Goal: Information Seeking & Learning: Check status

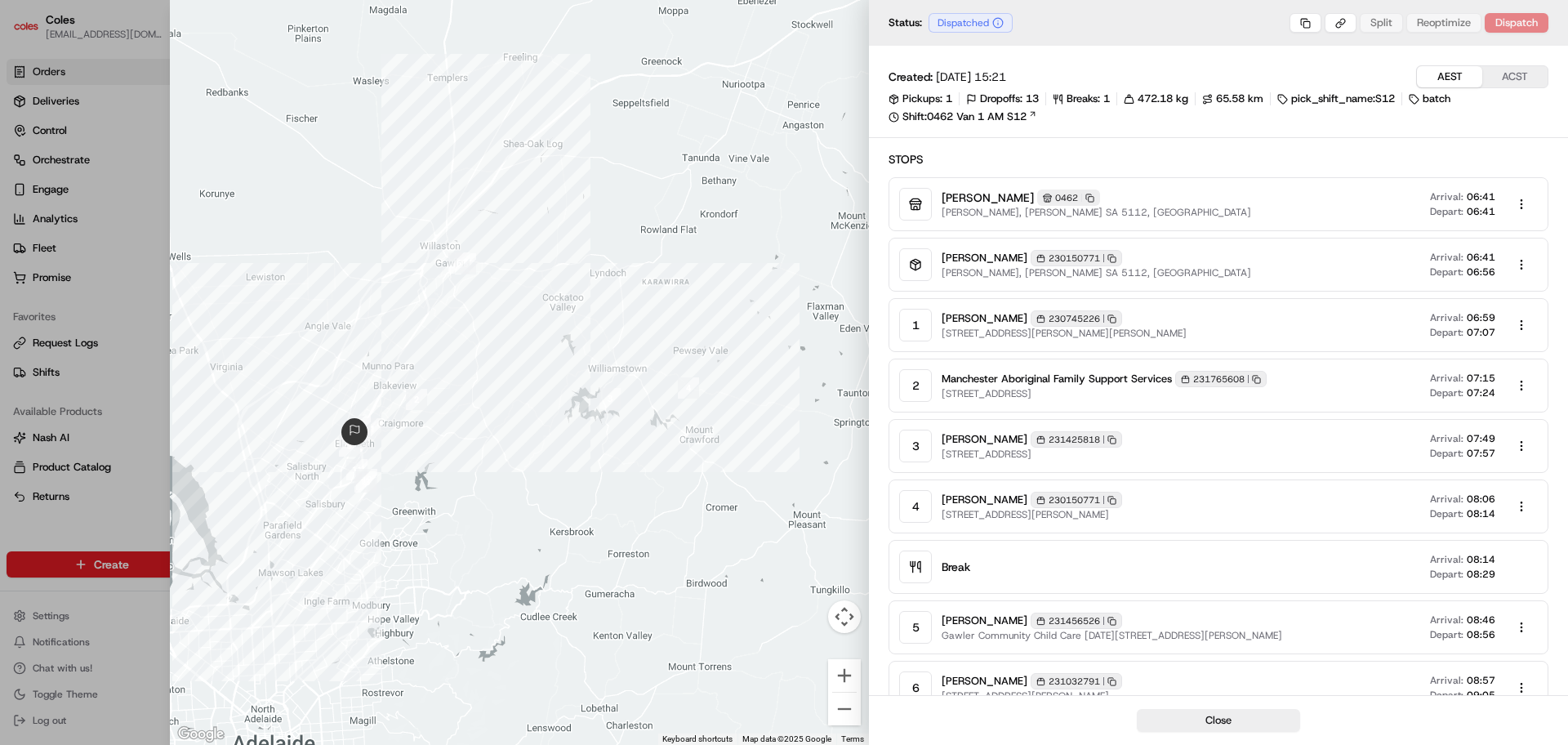
click at [117, 7] on div at bounding box center [784, 372] width 1568 height 745
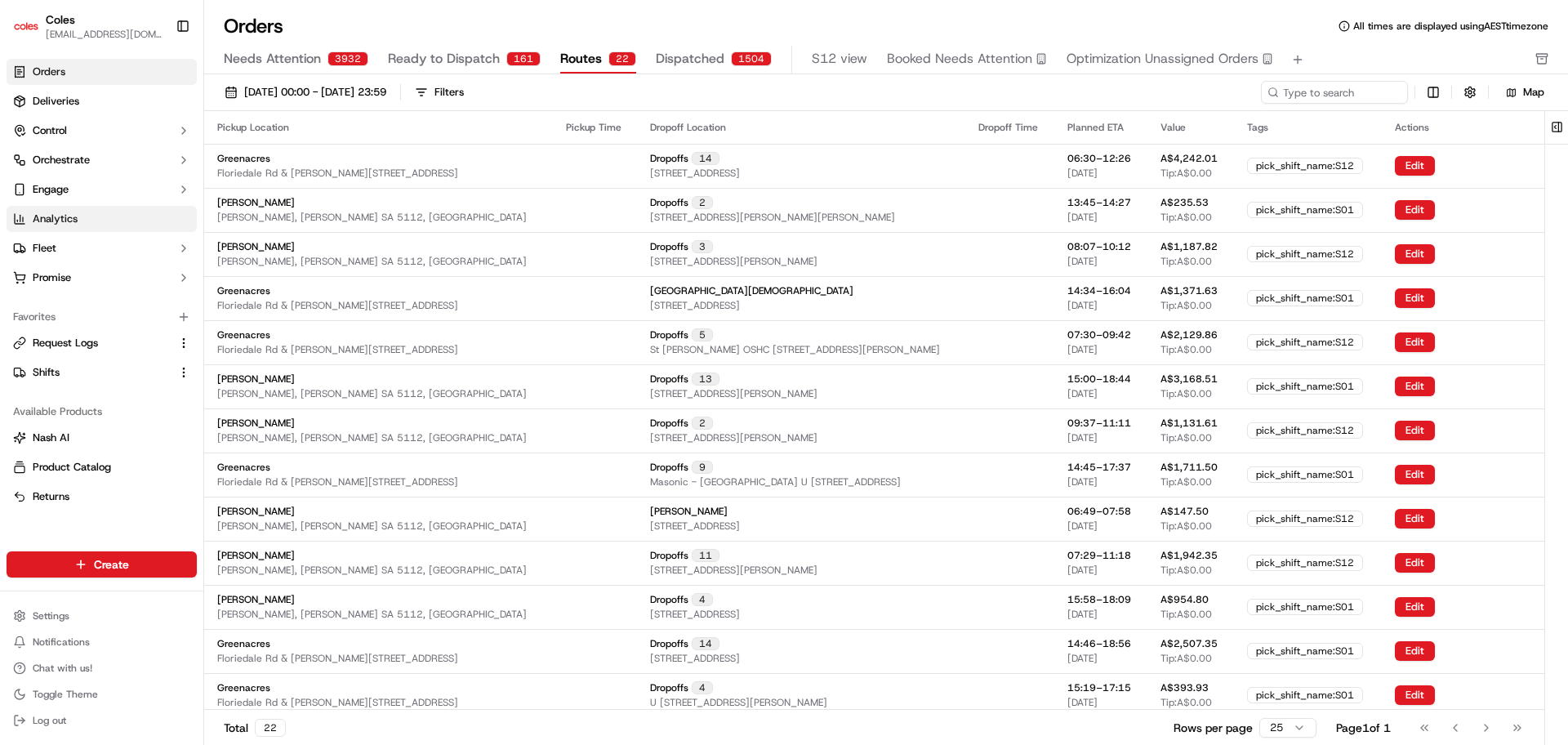
drag, startPoint x: 49, startPoint y: 215, endPoint x: 187, endPoint y: 217, distance: 138.0
click at [49, 215] on span "Analytics" at bounding box center [54, 218] width 44 height 15
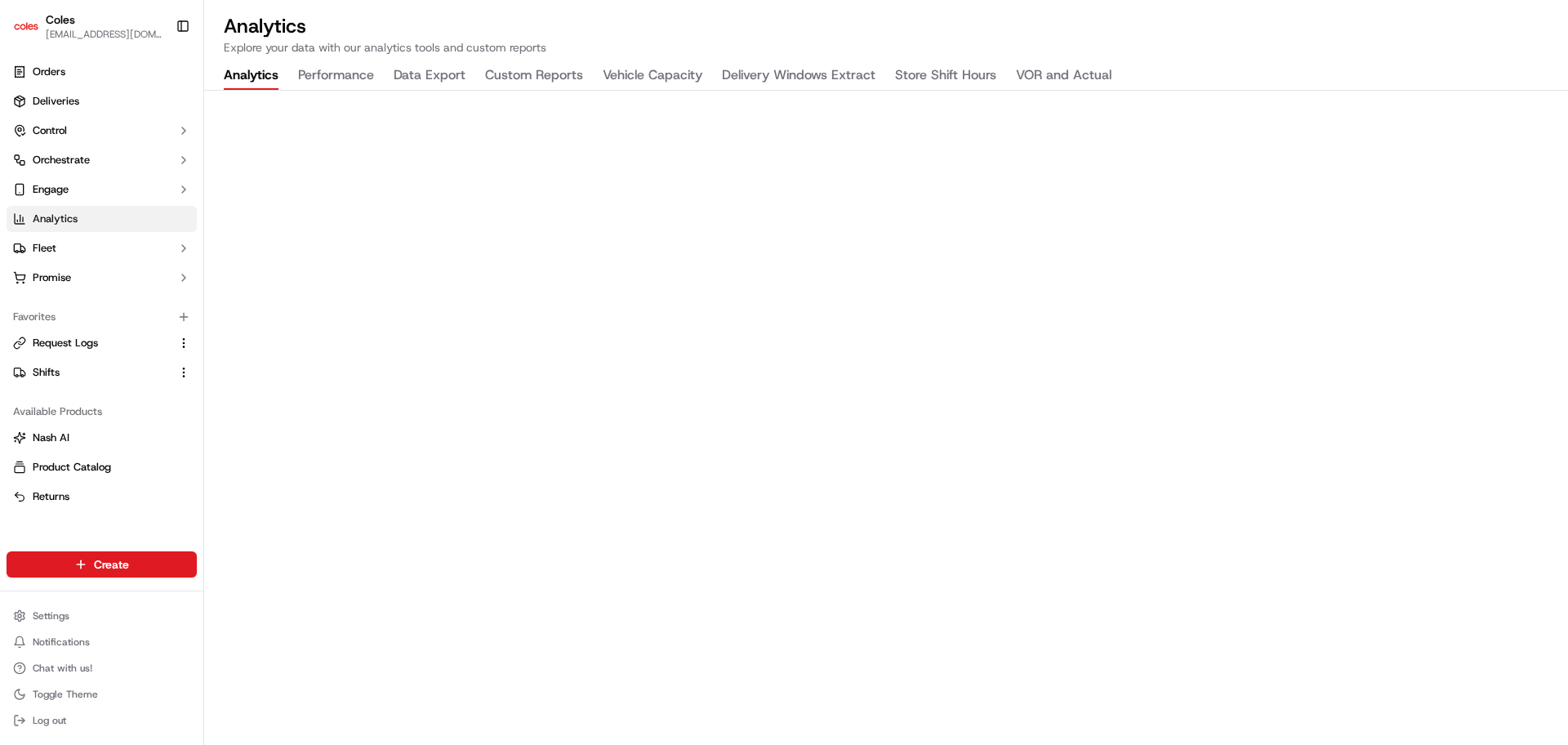
click at [656, 73] on button "Vehicle Capacity" at bounding box center [652, 76] width 100 height 28
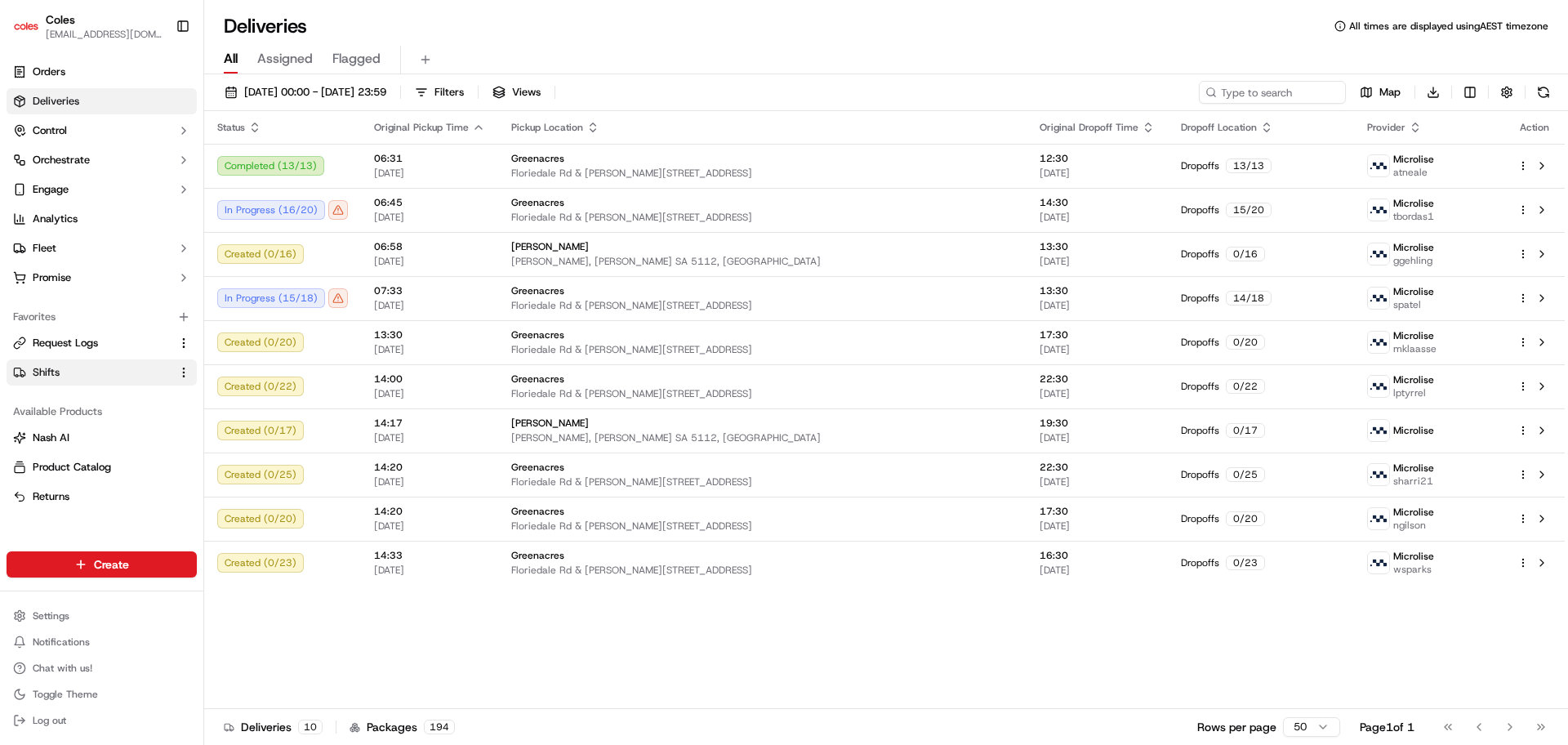
click at [76, 373] on link "Shifts" at bounding box center [92, 372] width 158 height 15
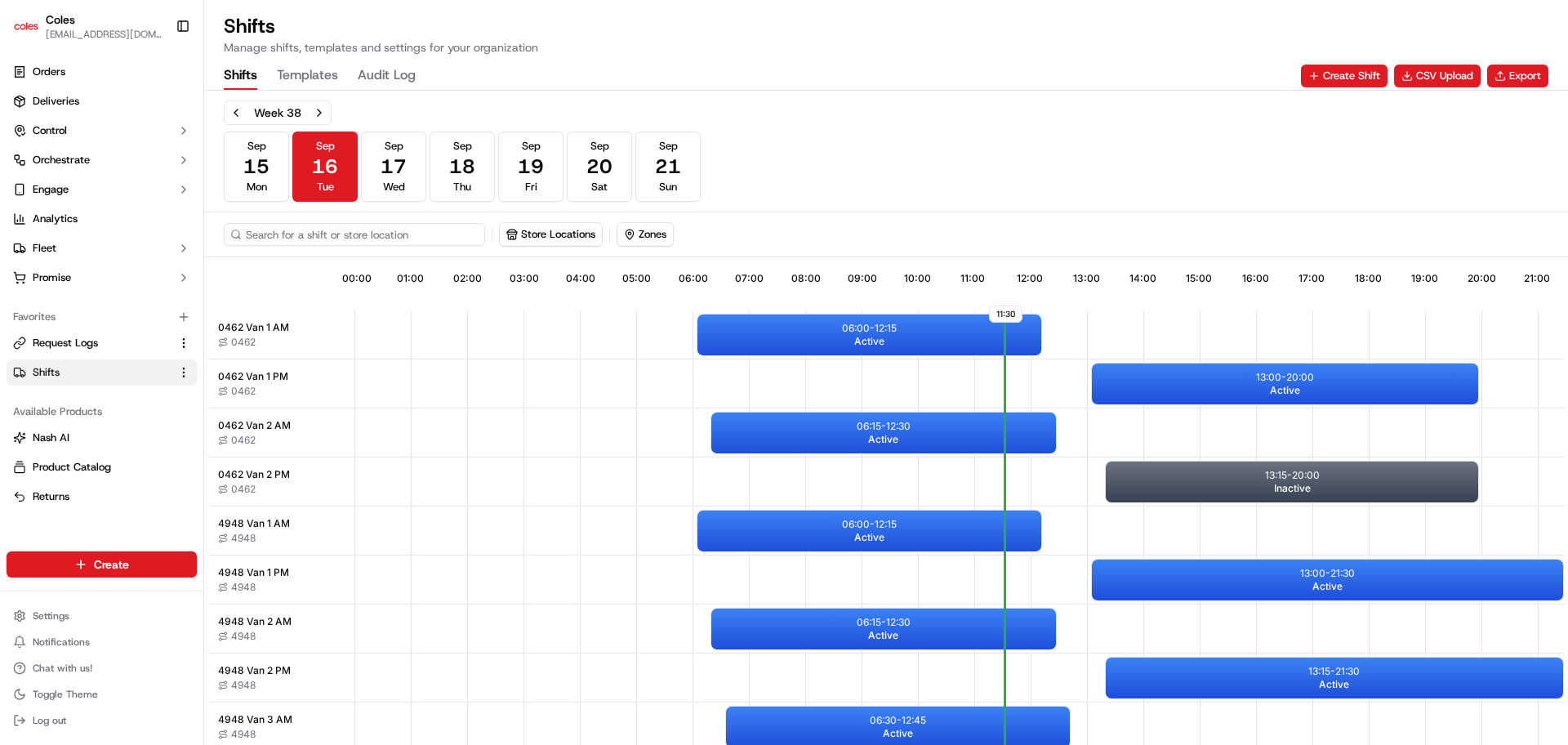
click at [387, 232] on input at bounding box center [354, 234] width 262 height 23
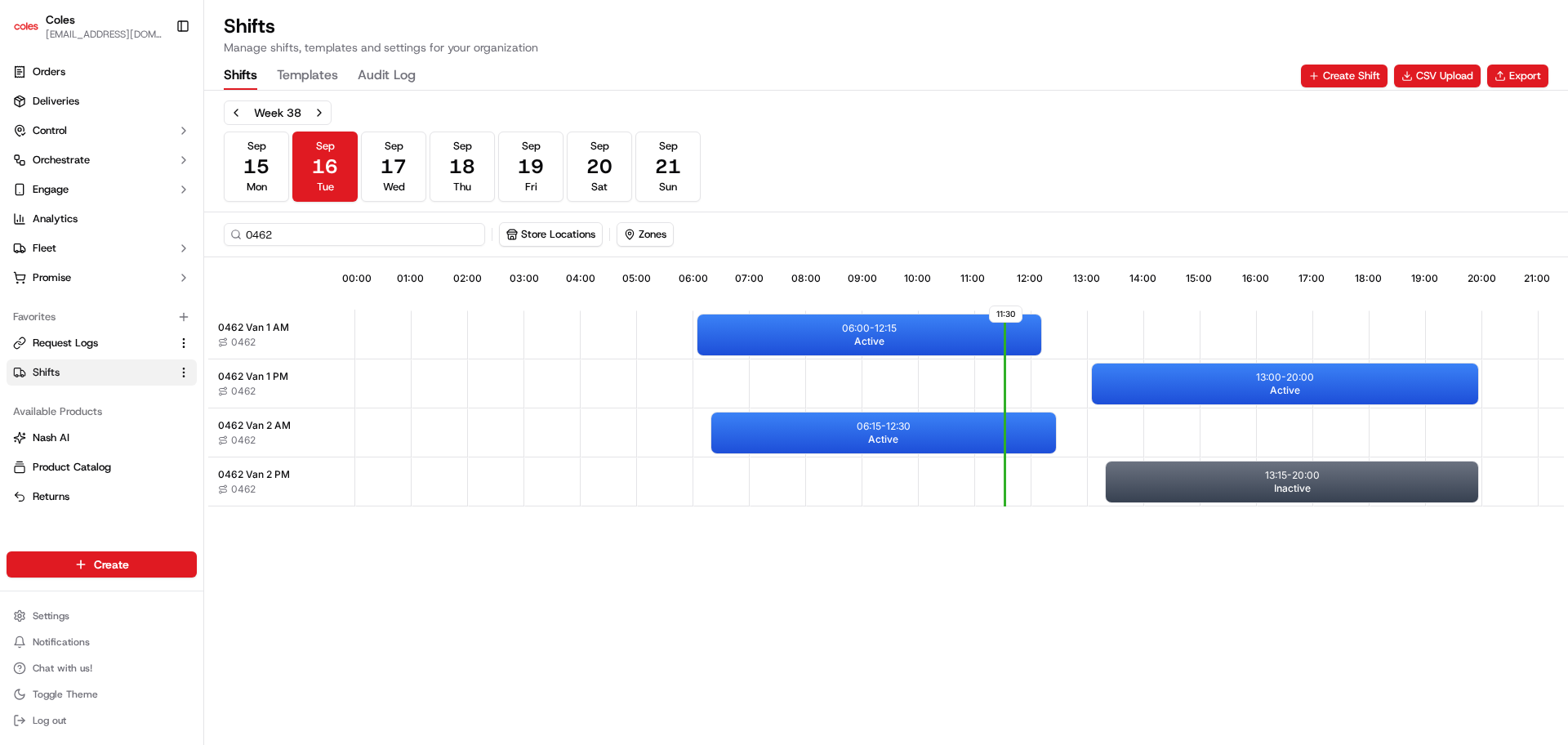
type input "0462"
click at [858, 343] on span "Active" at bounding box center [869, 341] width 31 height 13
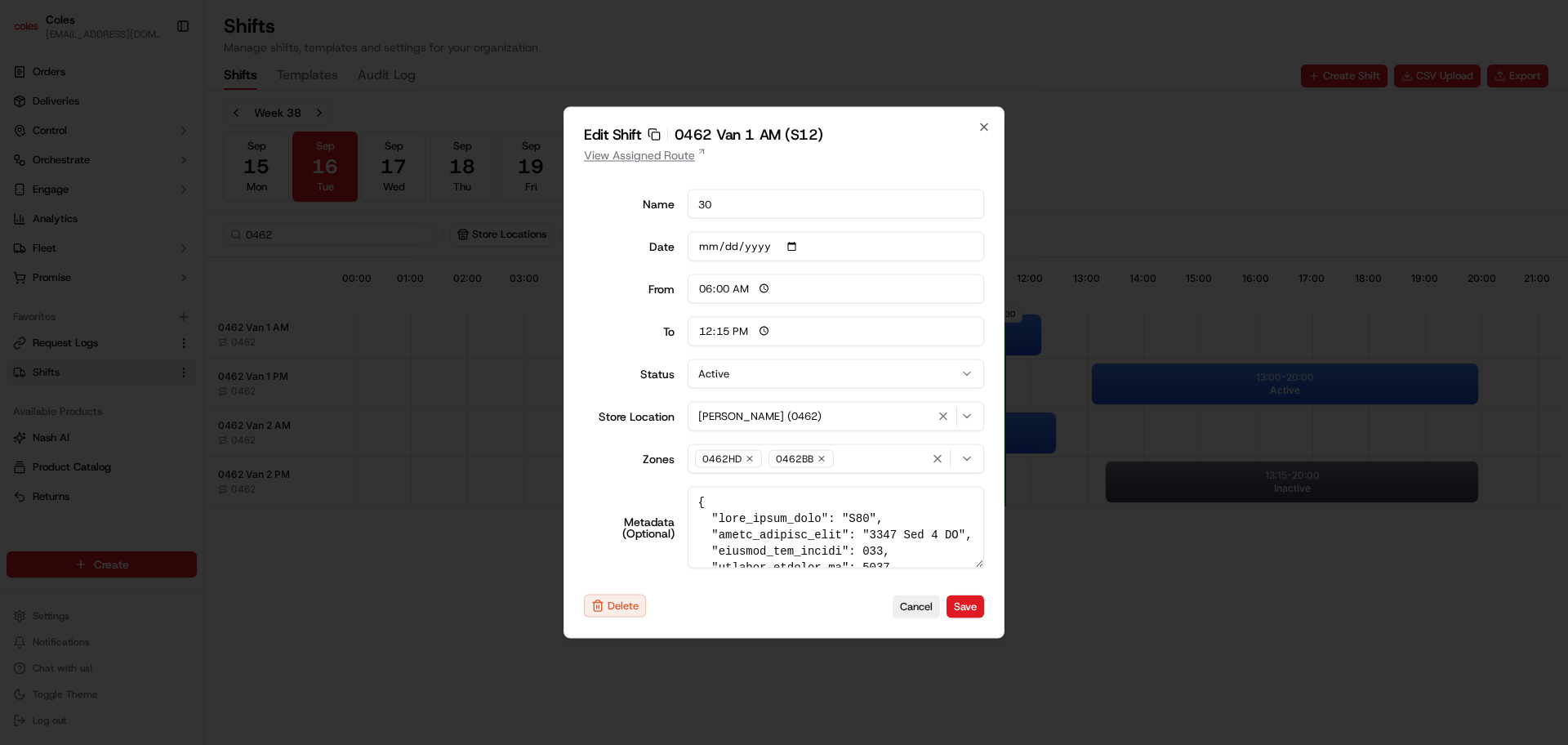
click at [669, 155] on link "View Assigned Route" at bounding box center [783, 155] width 400 height 17
click at [987, 127] on icon "button" at bounding box center [983, 126] width 13 height 13
type input "14:00"
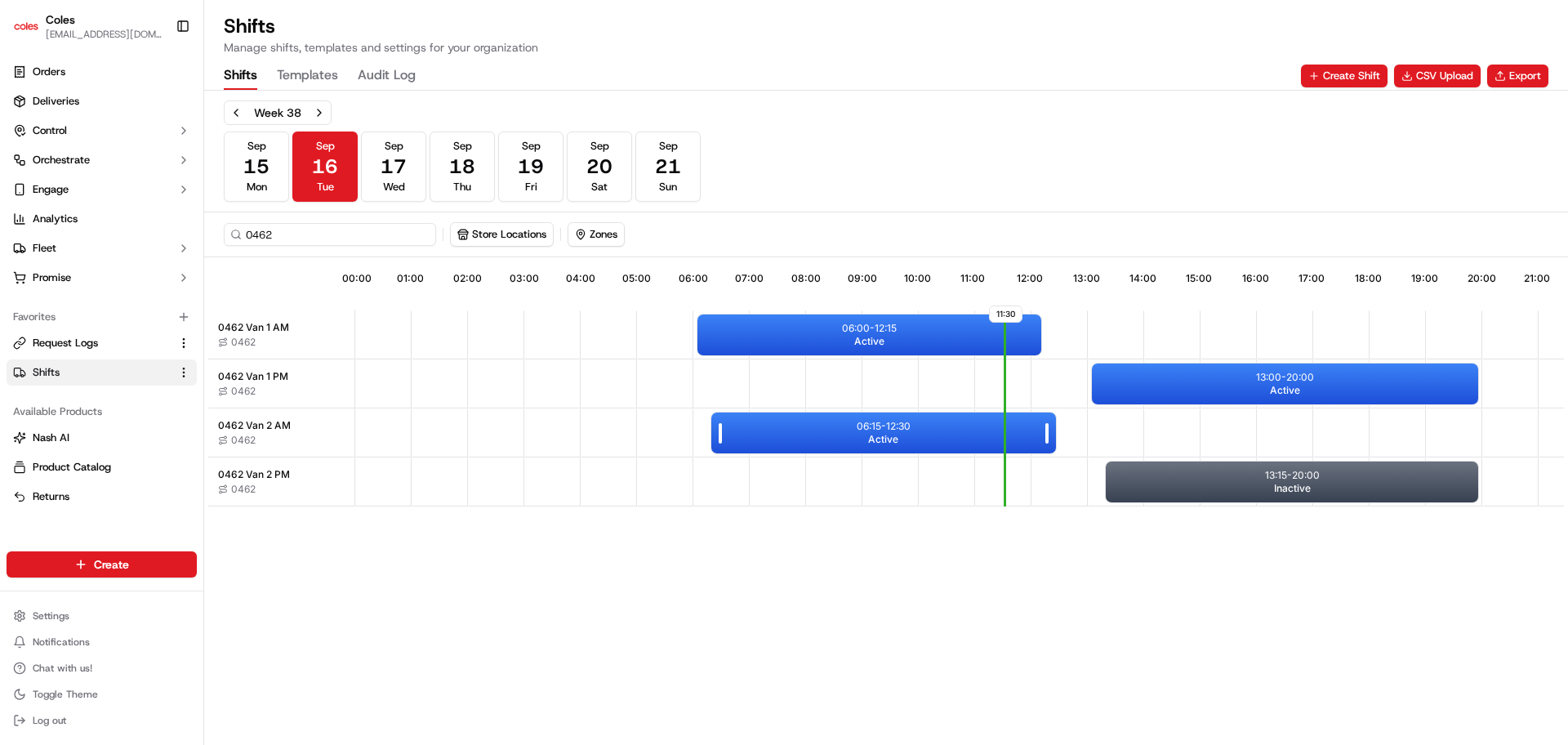
click at [841, 432] on div "06:15 - 12:30 Active" at bounding box center [883, 433] width 344 height 41
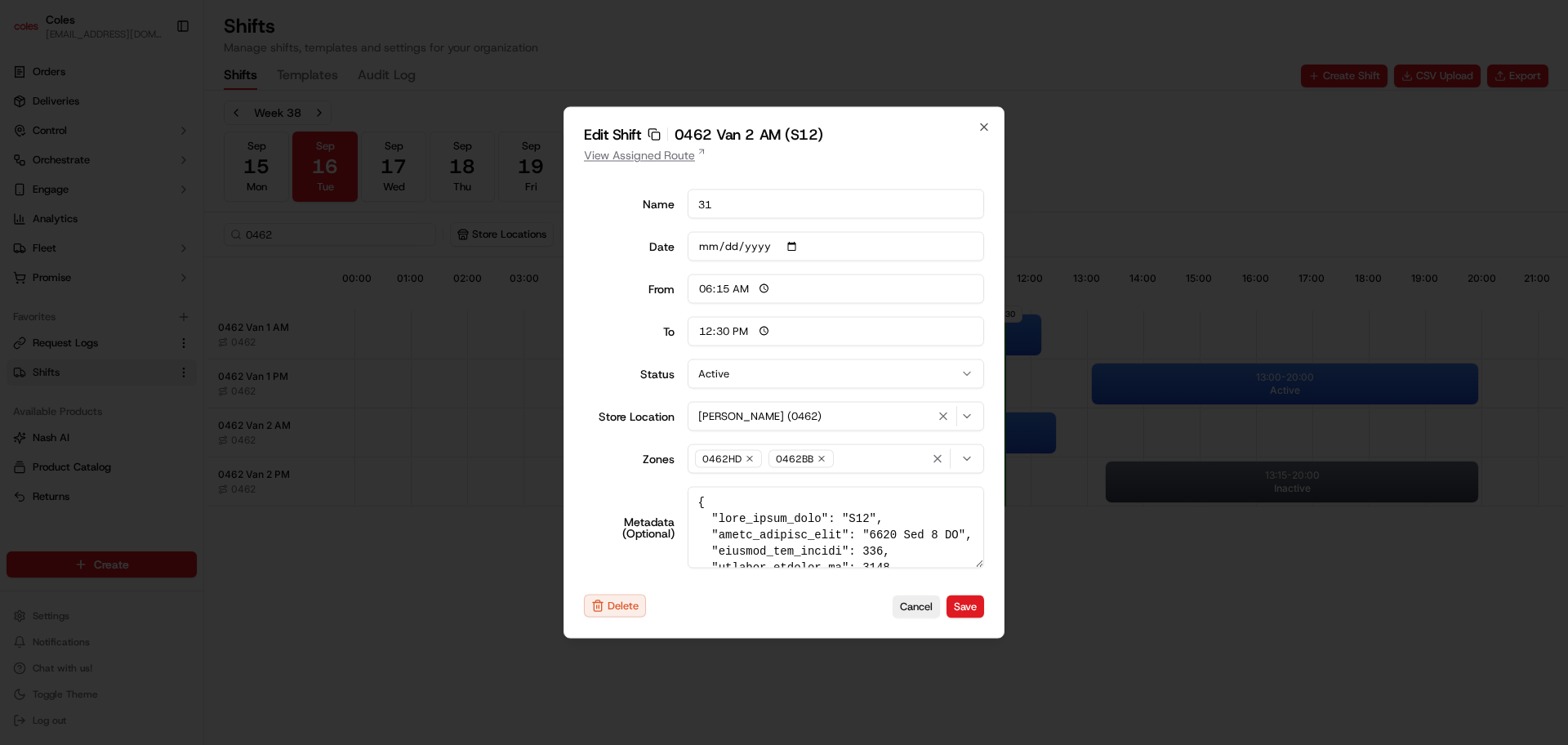
click at [673, 163] on link "View Assigned Route" at bounding box center [783, 155] width 400 height 17
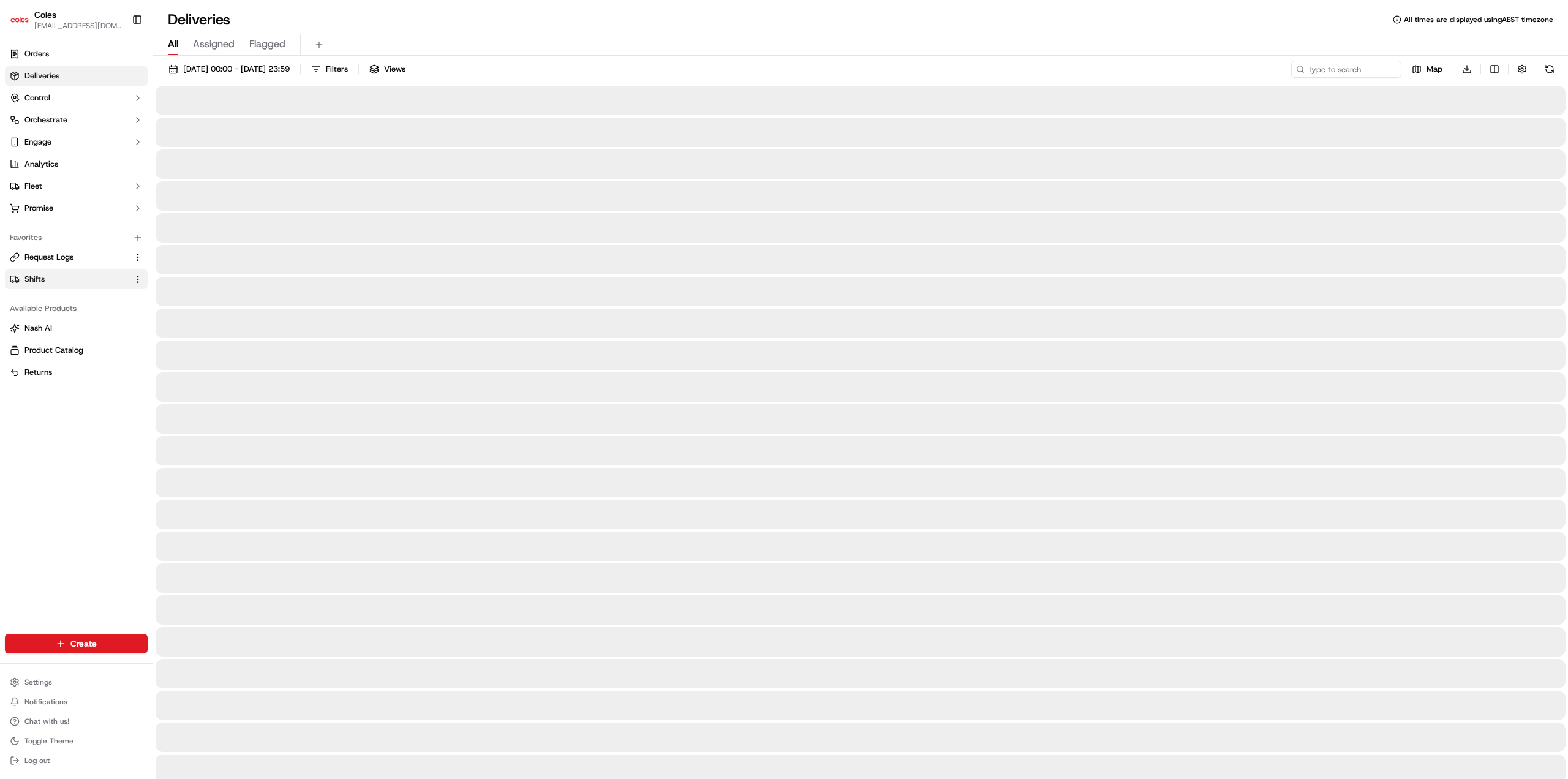
click at [41, 279] on span "Shifts" at bounding box center [34, 279] width 20 height 11
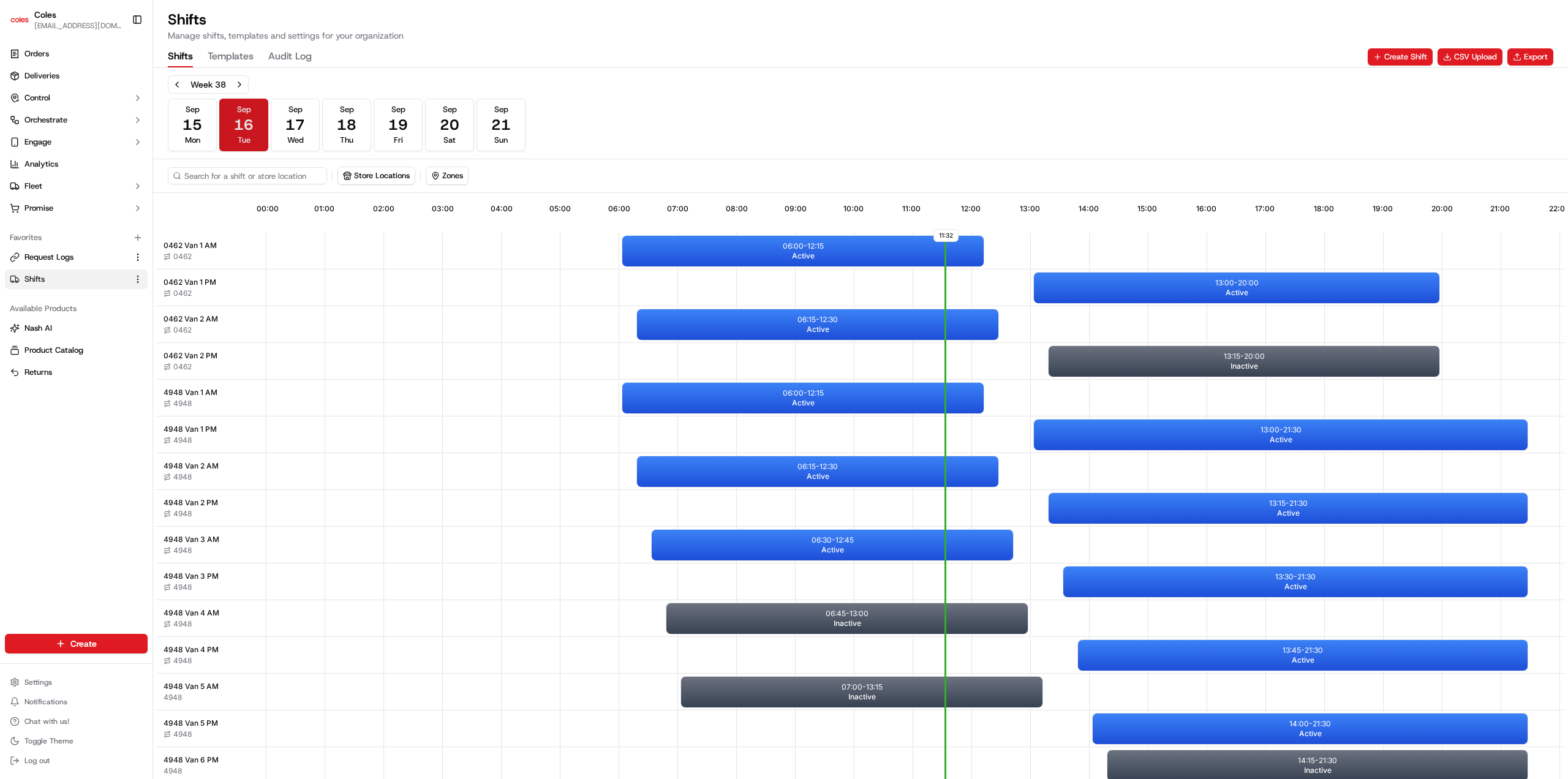
click at [242, 127] on span "16" at bounding box center [244, 125] width 19 height 19
click at [247, 173] on input at bounding box center [266, 175] width 196 height 17
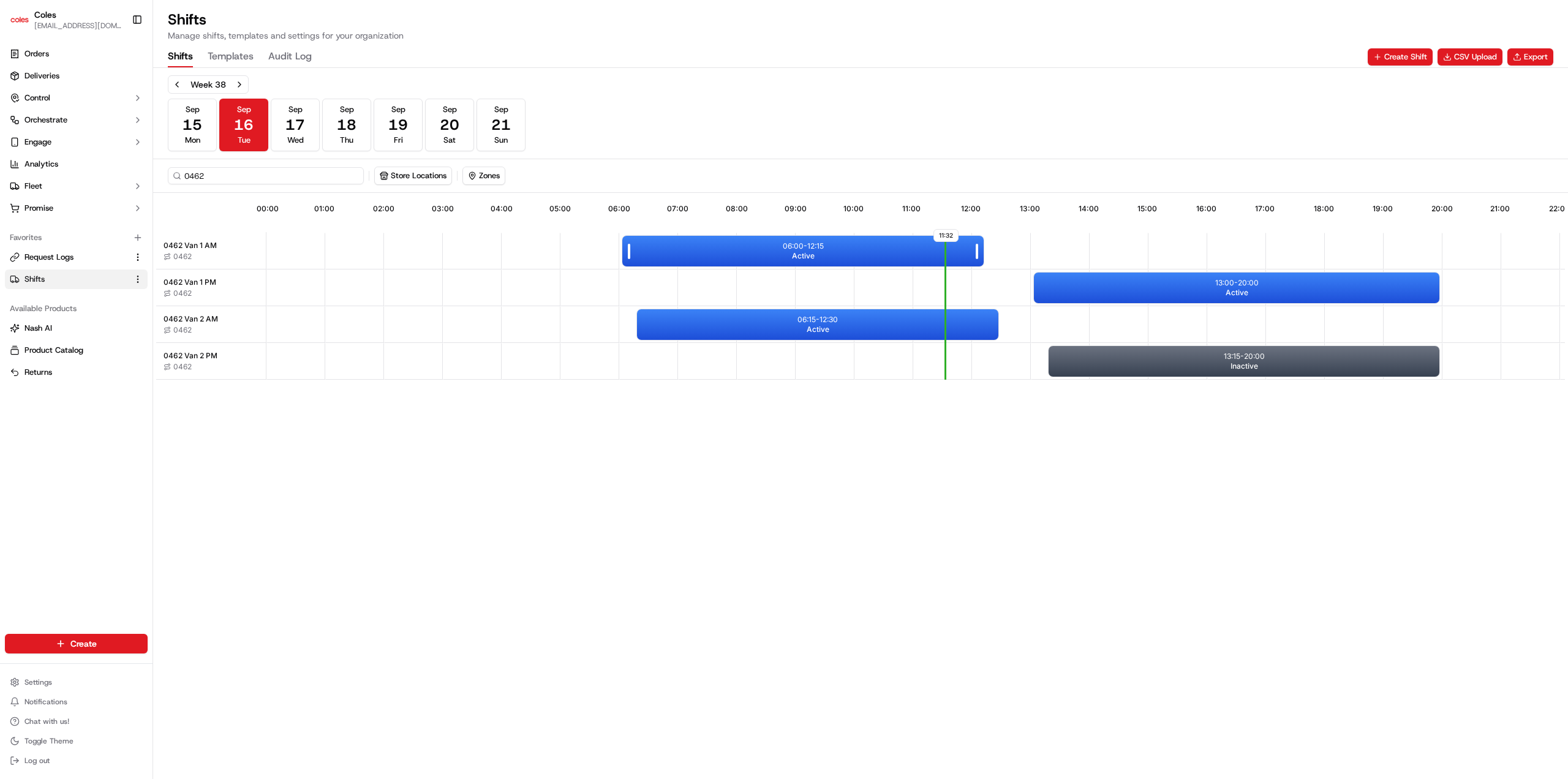
type input "0462"
click at [755, 253] on div "06:00 - 12:15 Active" at bounding box center [803, 250] width 361 height 30
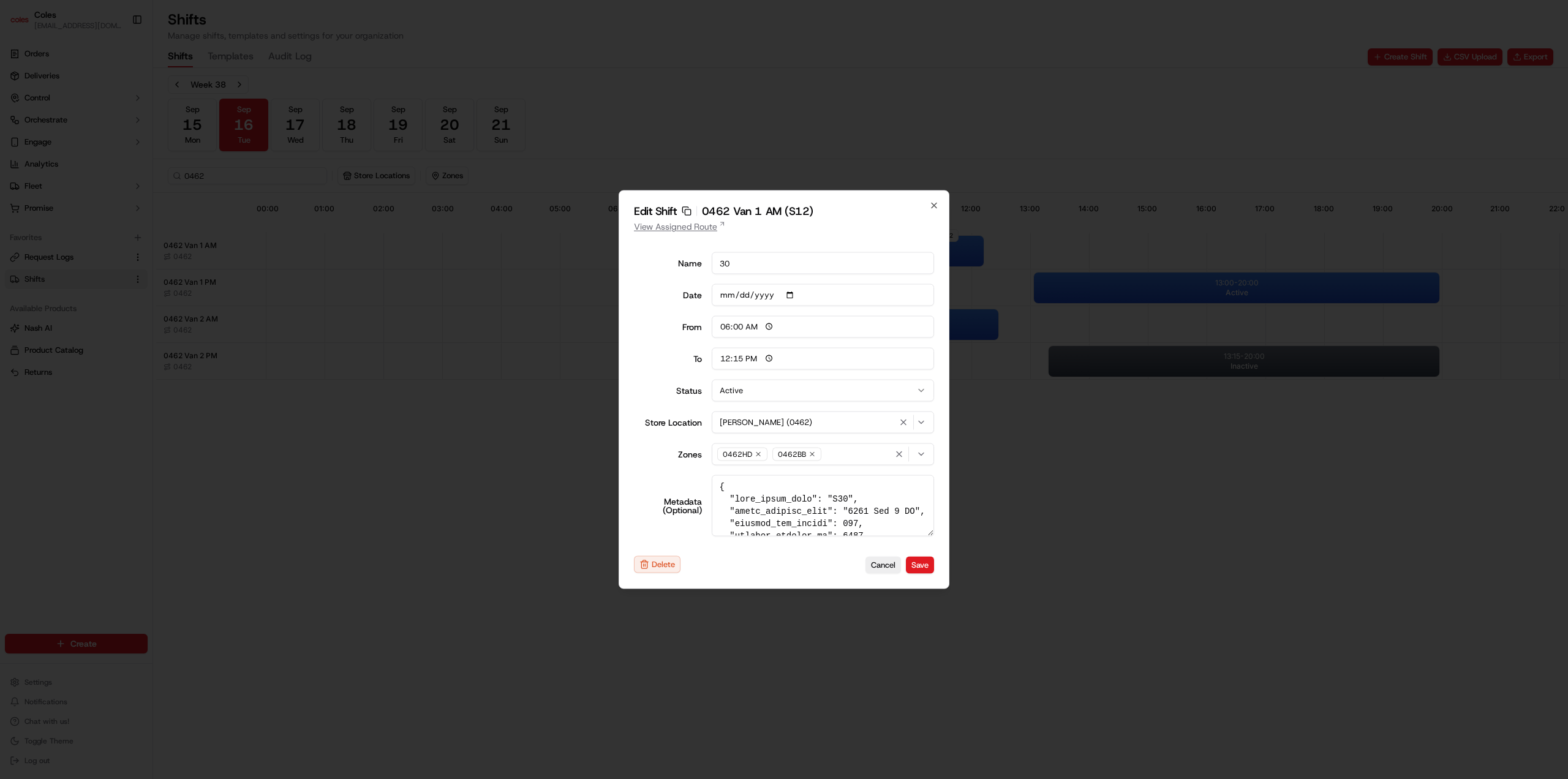
click at [663, 225] on link "View Assigned Route" at bounding box center [783, 227] width 300 height 13
click at [937, 206] on icon "button" at bounding box center [934, 205] width 10 height 10
type input "14:00"
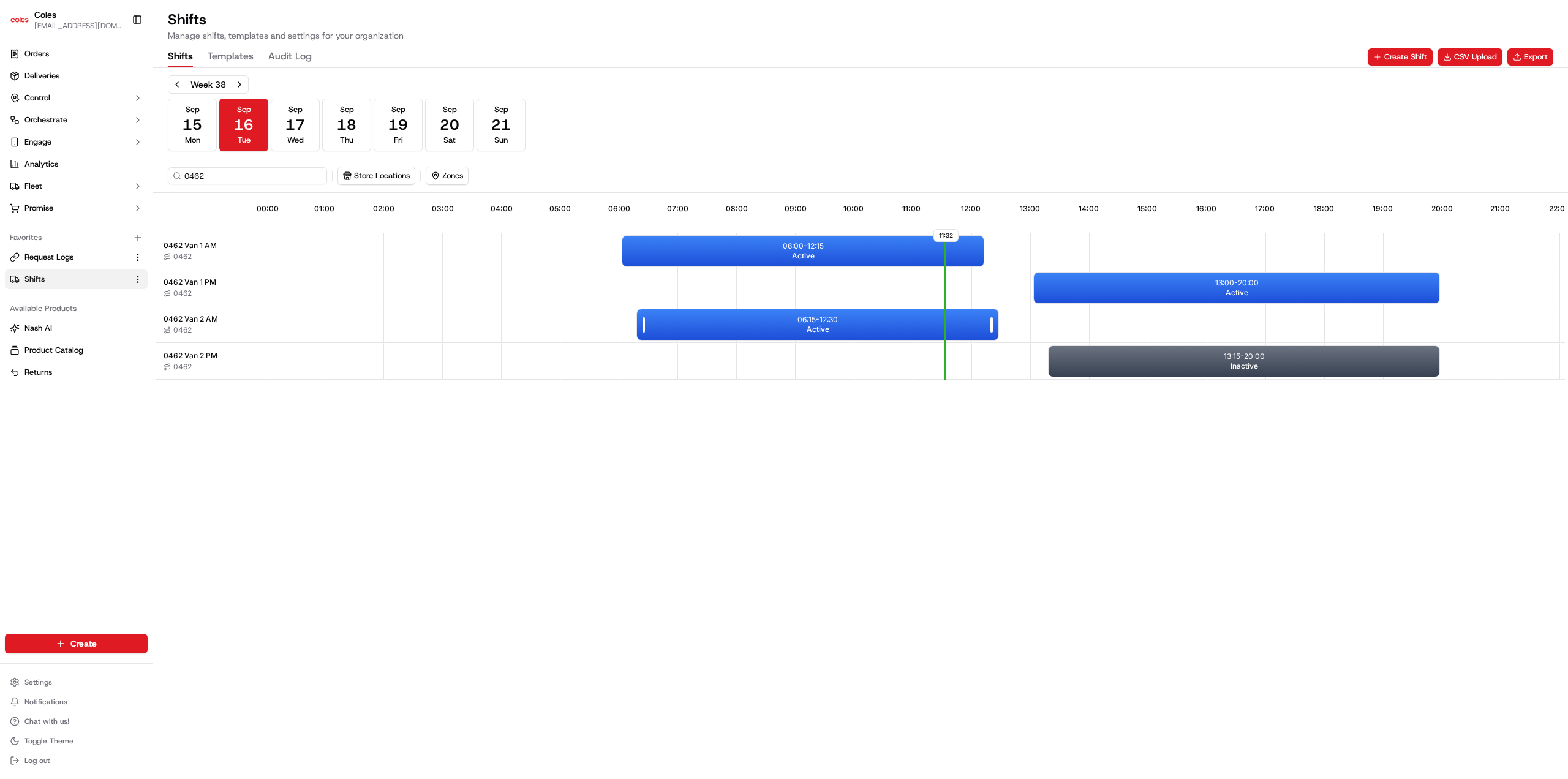
click at [869, 330] on div "06:15 - 12:30 Active" at bounding box center [817, 324] width 361 height 30
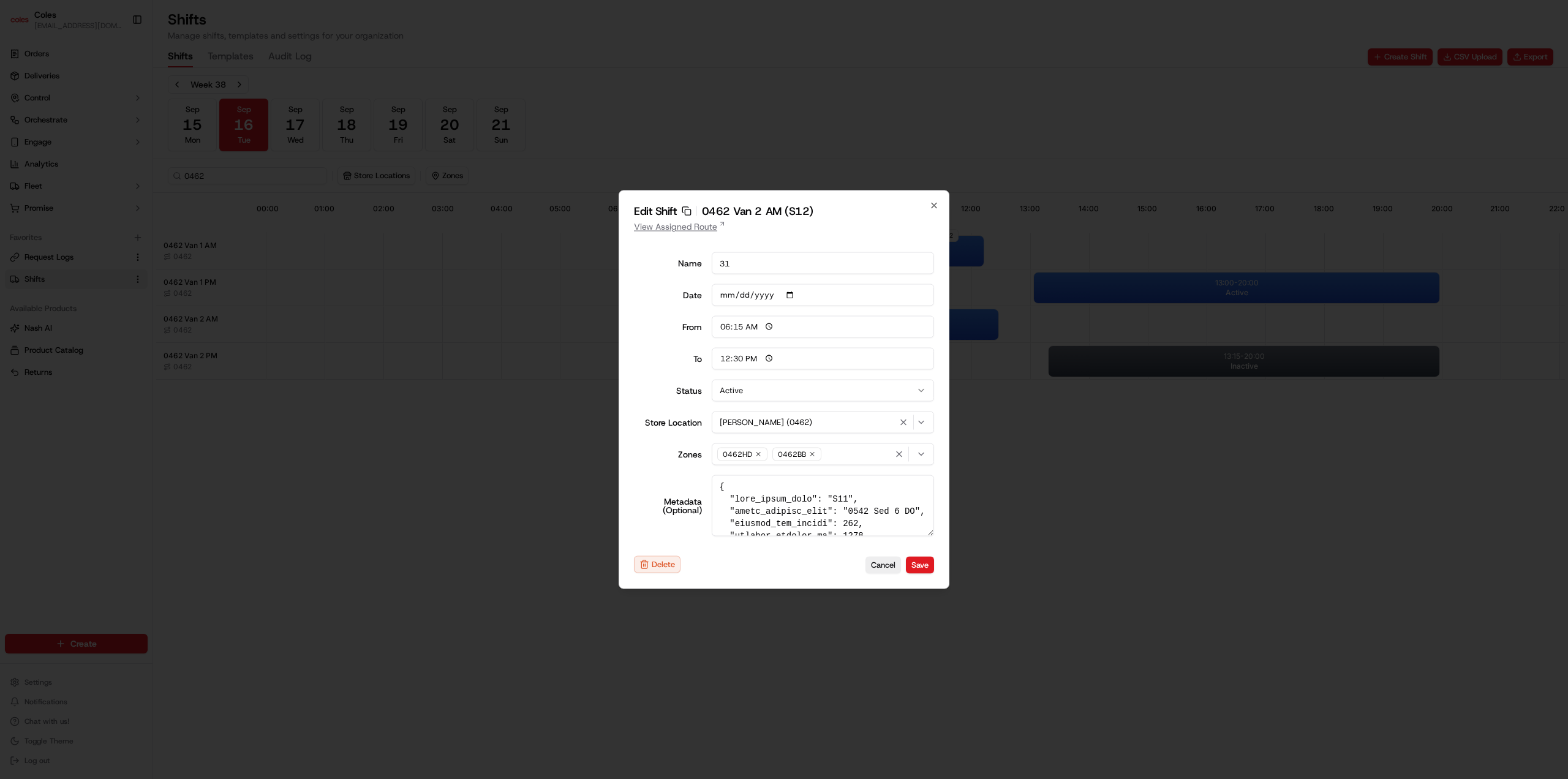
click at [683, 232] on link "View Assigned Route" at bounding box center [783, 227] width 300 height 13
click at [931, 199] on div "Edit Shift Copy sft_LWgPat6uydfuCXxUQh7dxq 0462 Van 2 AM (S12) View Assigned Ro…" at bounding box center [783, 390] width 331 height 398
click at [934, 205] on icon "button" at bounding box center [934, 206] width 5 height 5
type input "06:00"
type input "14:00"
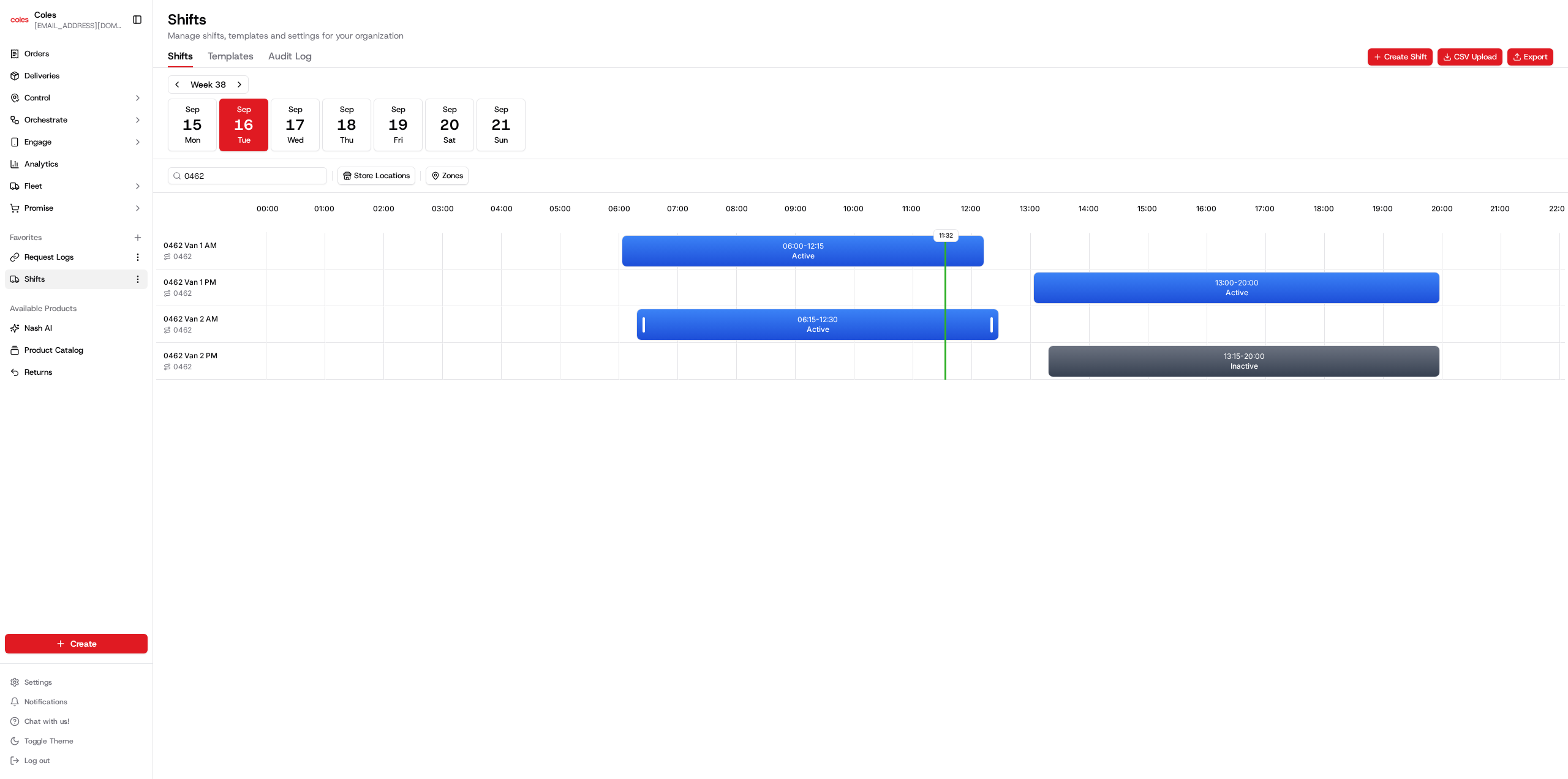
click at [797, 324] on p "06:15 - 12:30" at bounding box center [817, 319] width 41 height 10
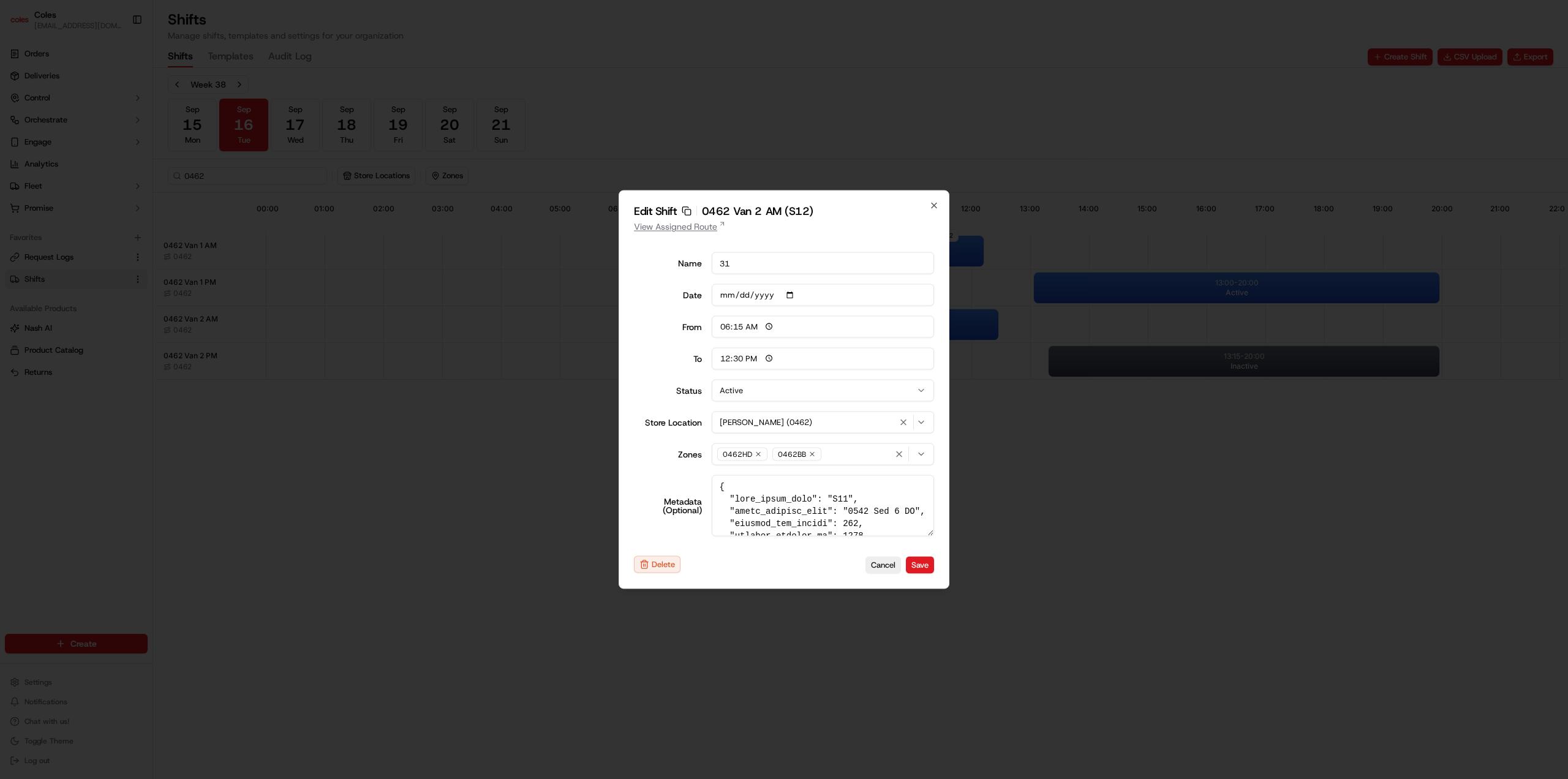
click at [699, 230] on link "View Assigned Route" at bounding box center [783, 227] width 300 height 13
click at [934, 204] on icon "button" at bounding box center [934, 206] width 5 height 5
type input "06:00"
type input "14:00"
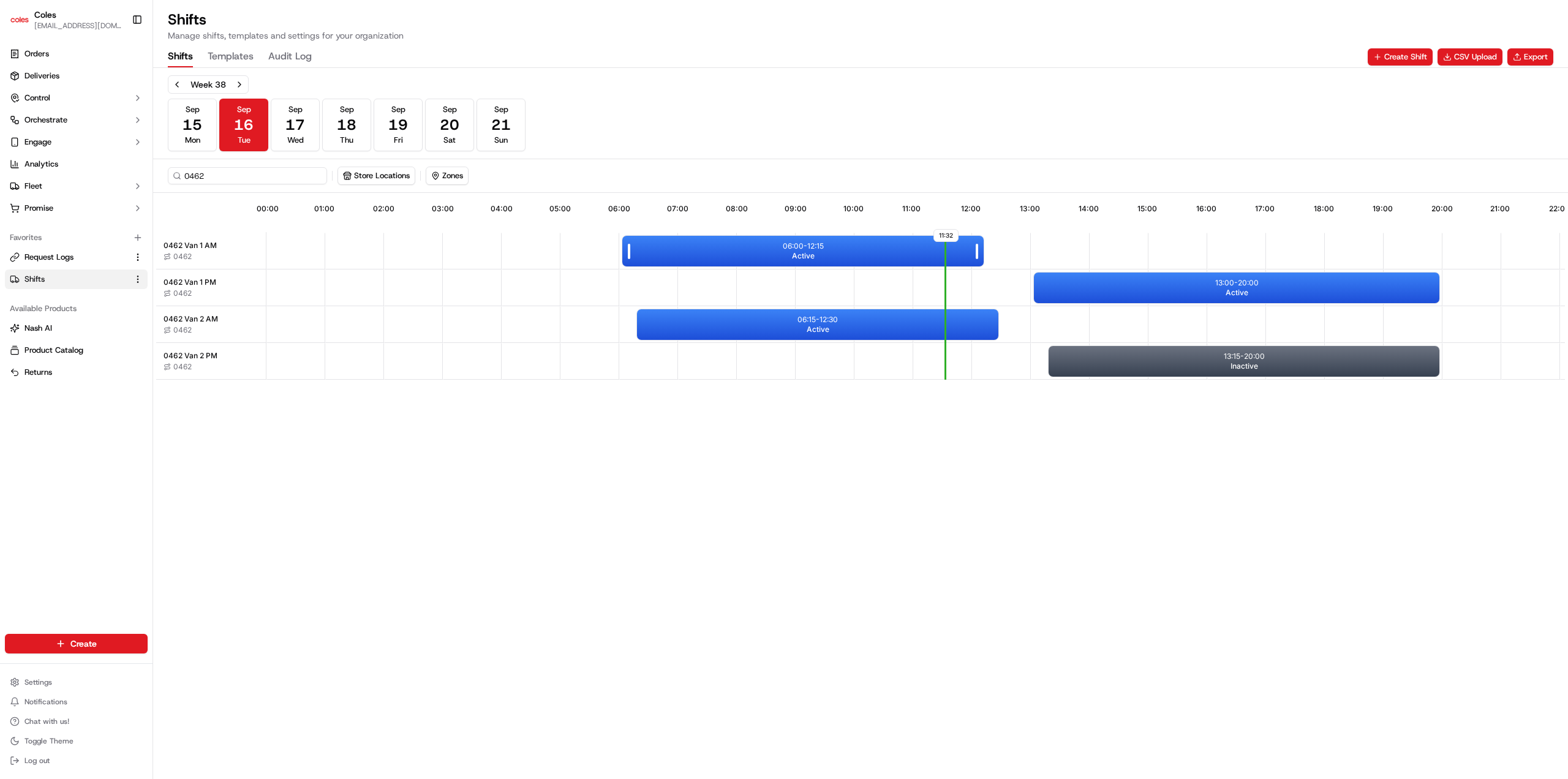
click at [814, 247] on p "06:00 - 12:15" at bounding box center [803, 246] width 41 height 10
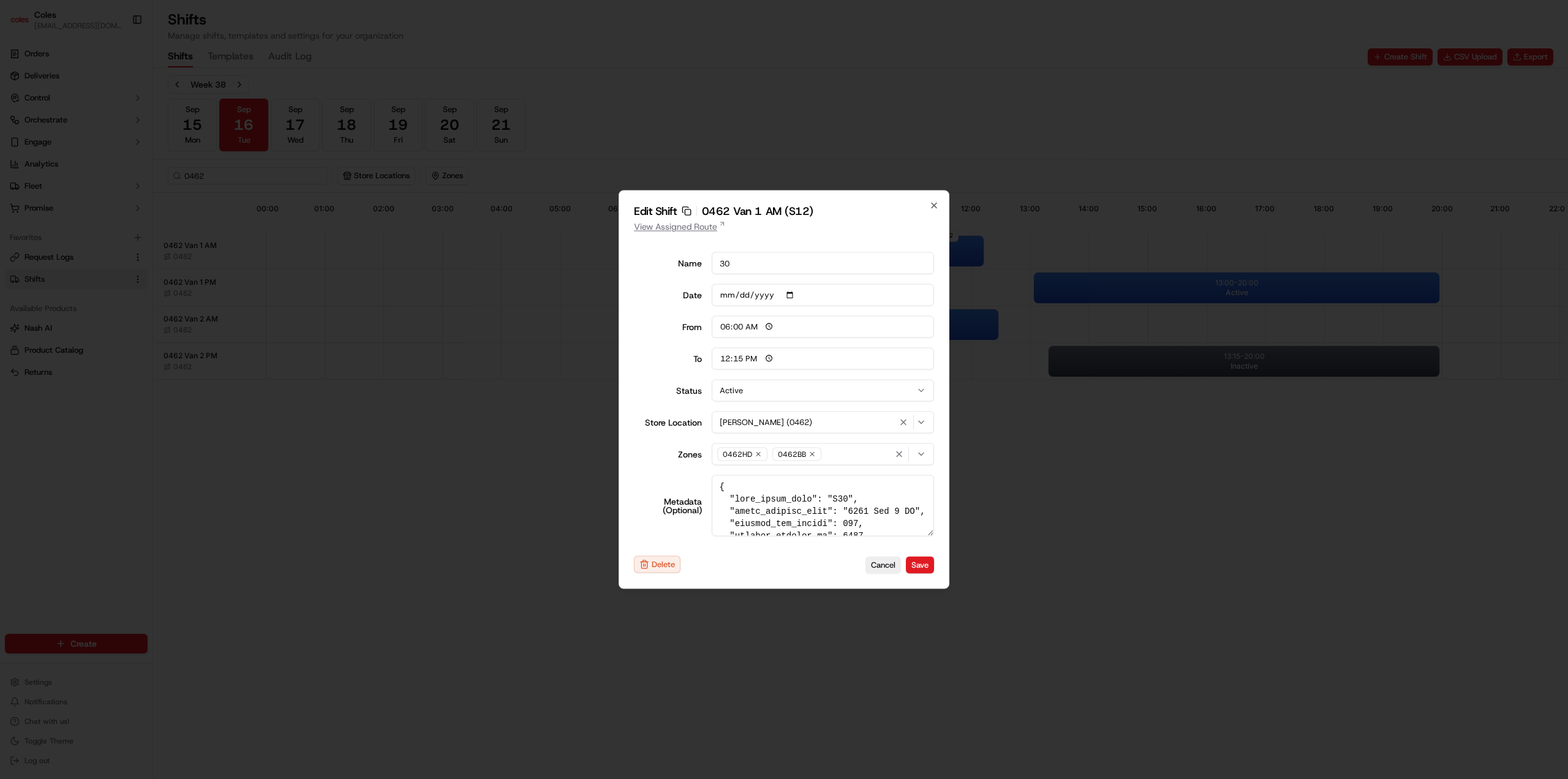
click at [672, 224] on link "View Assigned Route" at bounding box center [783, 227] width 300 height 13
click at [935, 204] on icon "button" at bounding box center [934, 206] width 5 height 5
type input "14:00"
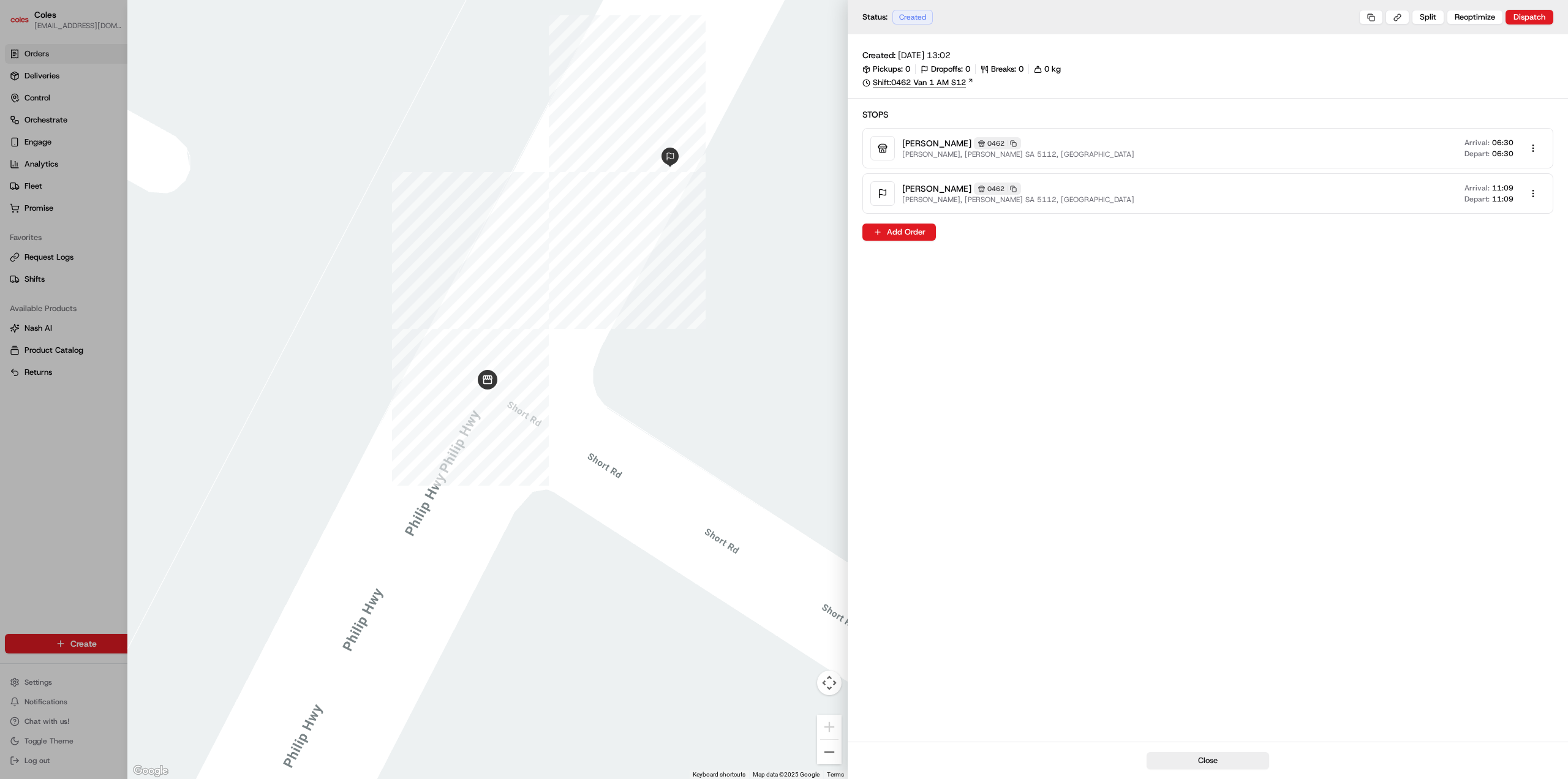
click at [935, 84] on link "Shift: 0462 Van 1 AM S12" at bounding box center [1207, 82] width 691 height 11
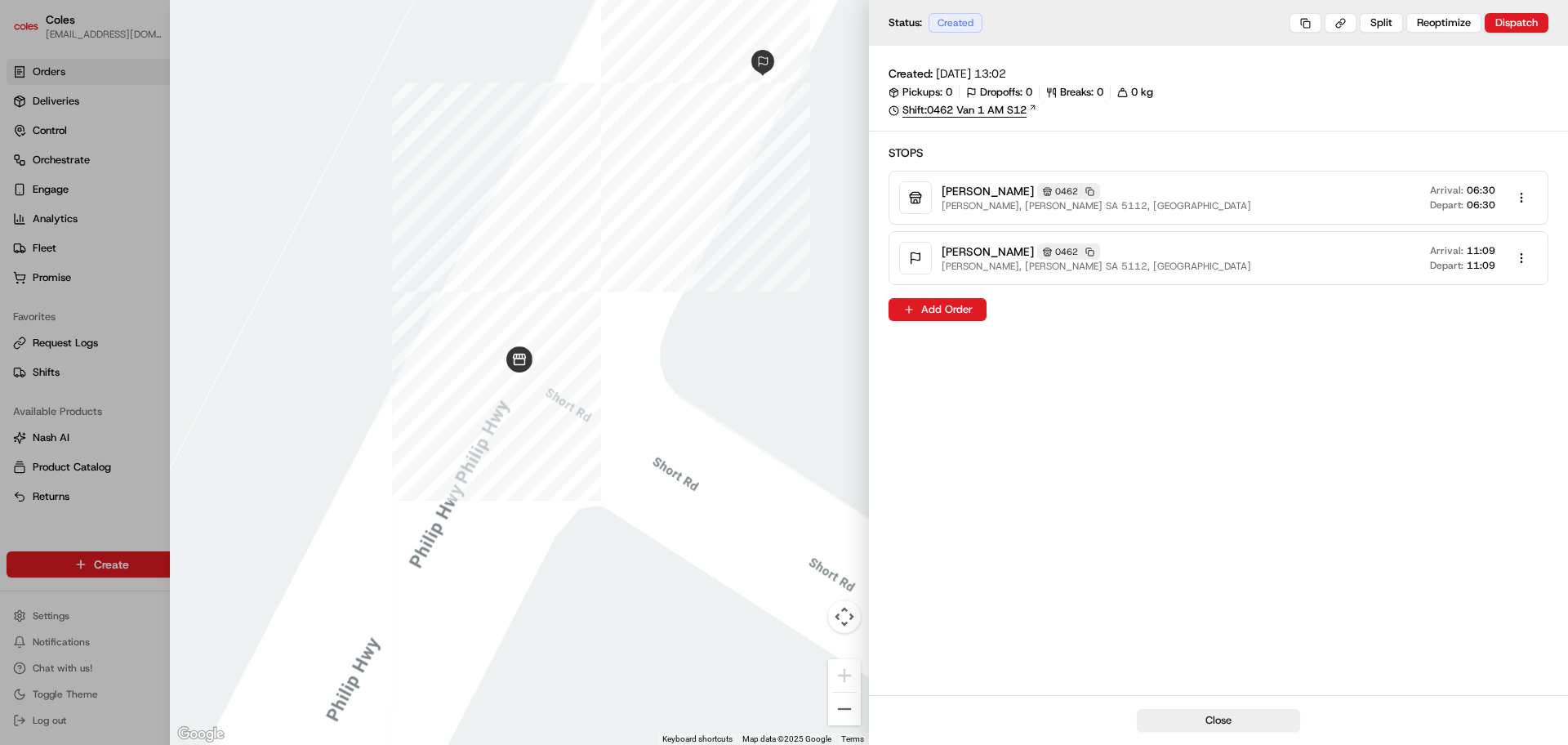
click at [965, 111] on link "Shift: 0462 Van 1 AM S12" at bounding box center [1218, 110] width 660 height 15
click at [979, 108] on link "Shift: 0462 Van 1 AM S12" at bounding box center [1218, 110] width 660 height 15
click at [972, 110] on link "Shift: 0462 Van 1 AM S12" at bounding box center [1218, 110] width 660 height 15
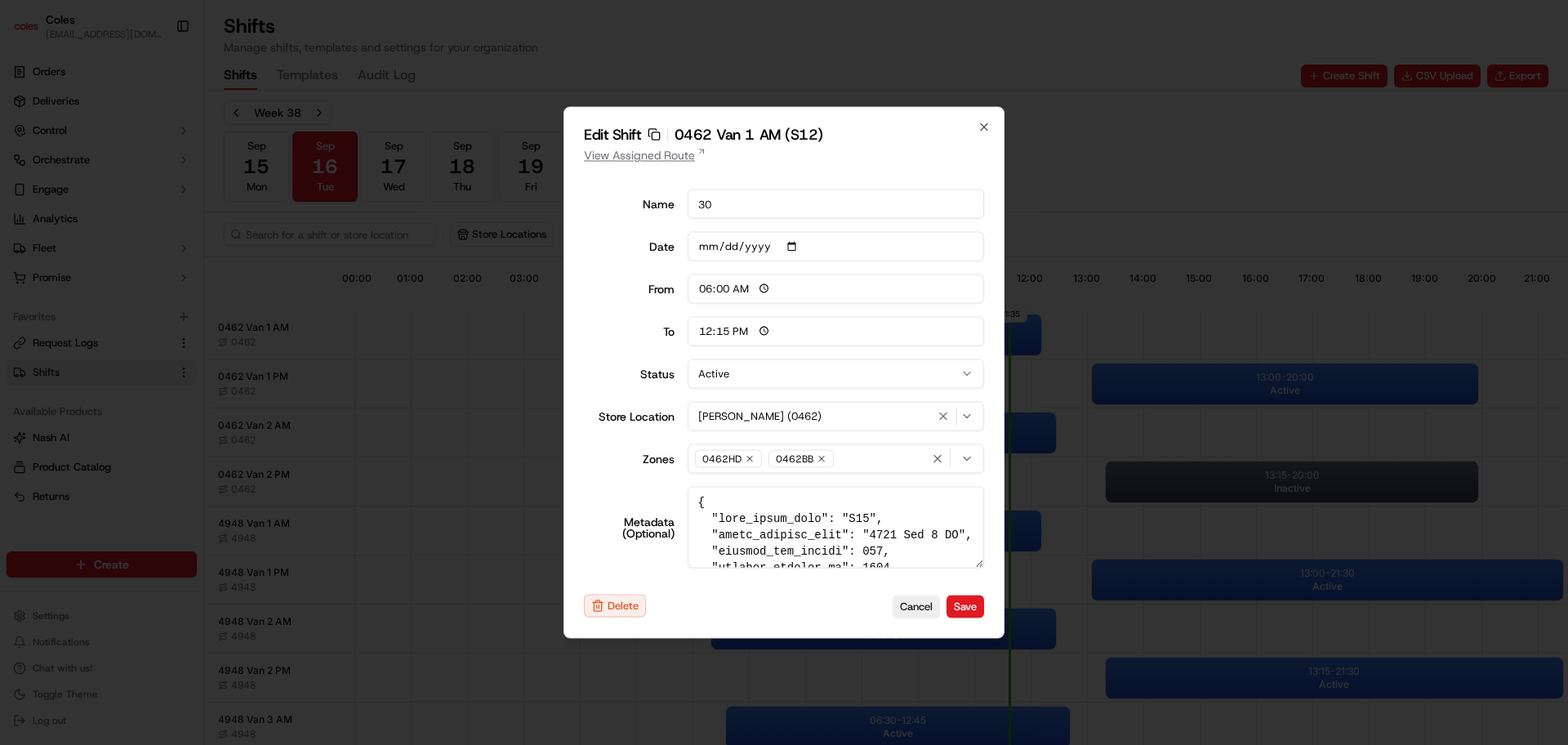
click at [646, 161] on link "View Assigned Route" at bounding box center [783, 155] width 400 height 17
click at [980, 125] on icon "button" at bounding box center [983, 126] width 13 height 13
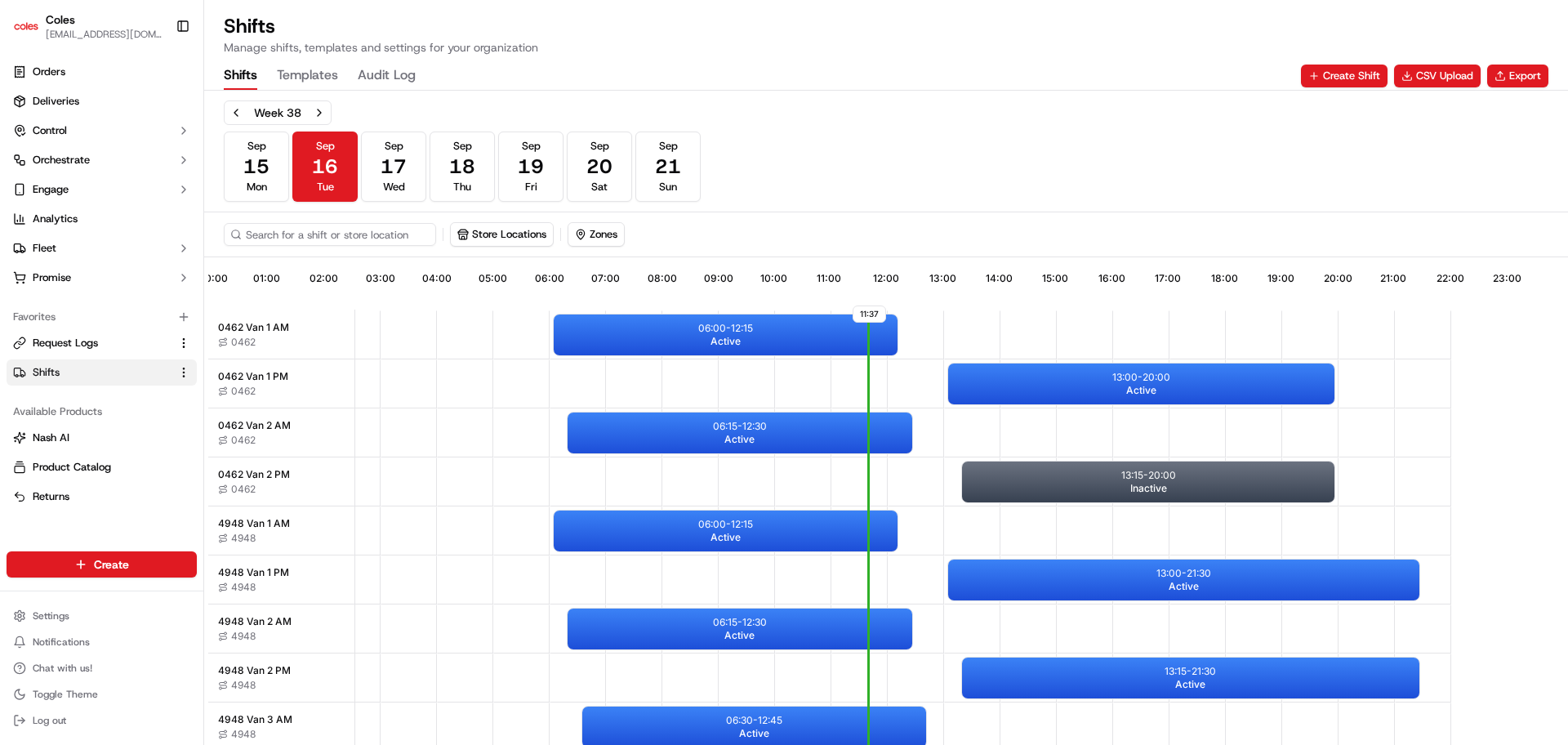
scroll to position [0, 152]
click at [300, 238] on input at bounding box center [354, 234] width 262 height 23
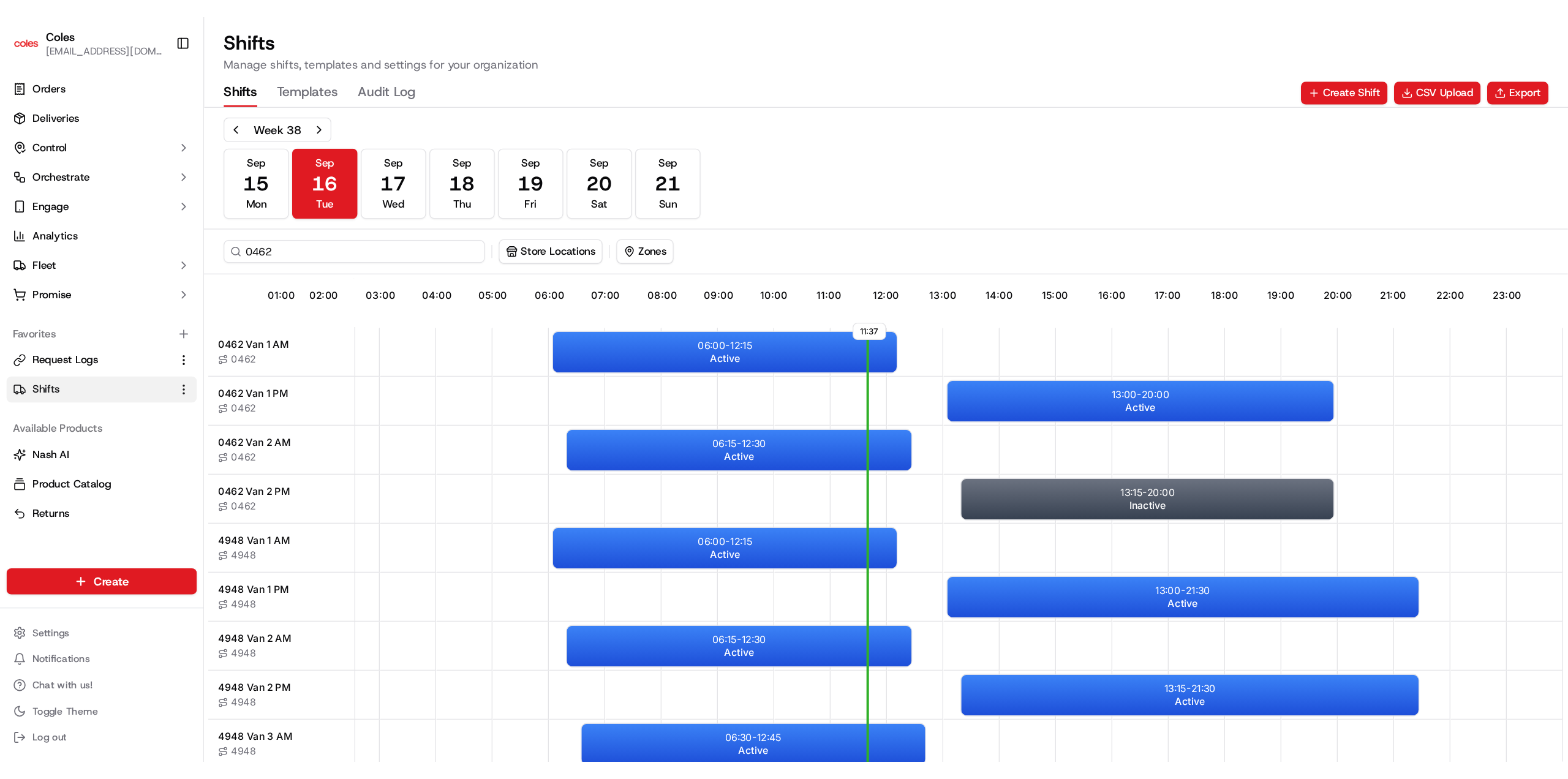
scroll to position [0, 108]
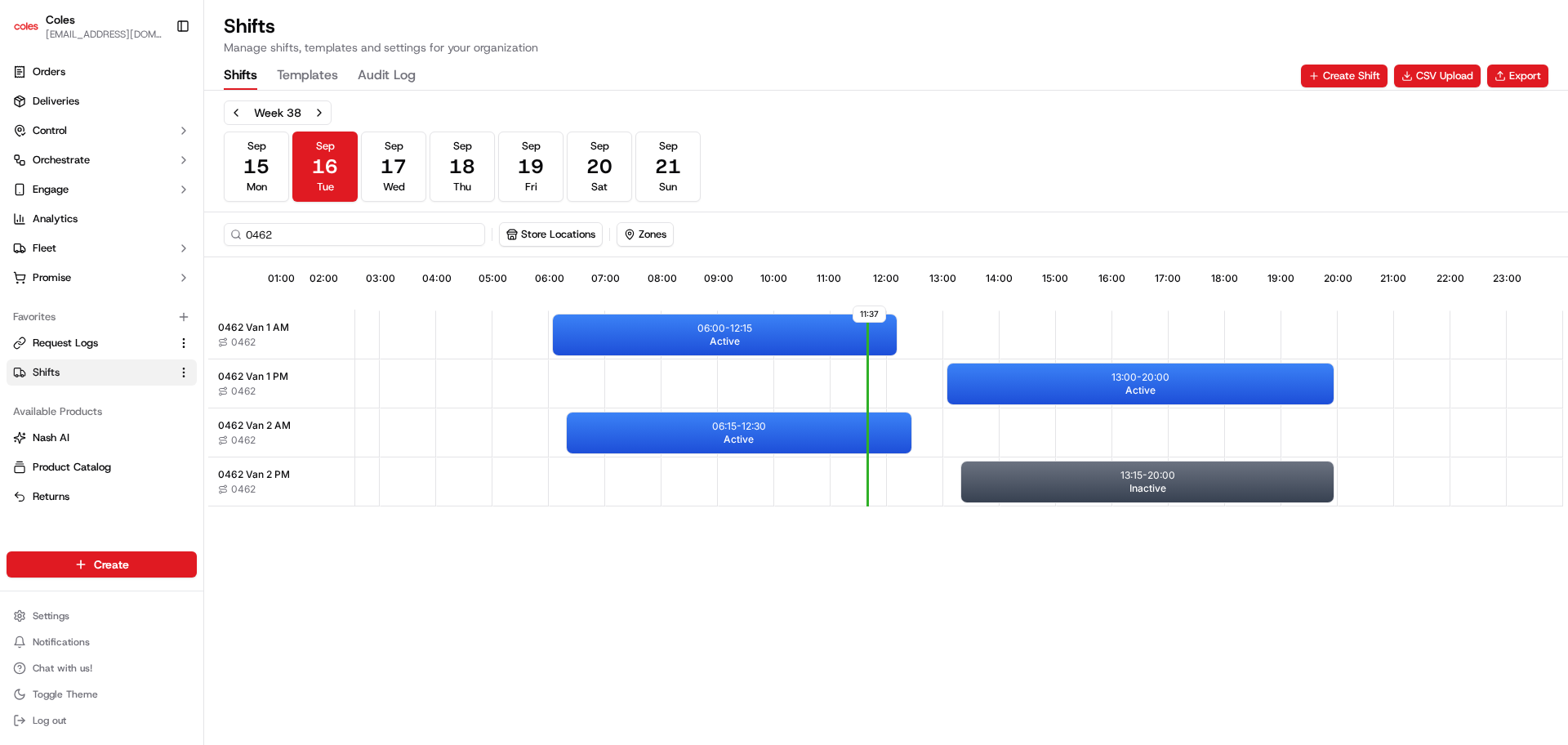
type input "0462"
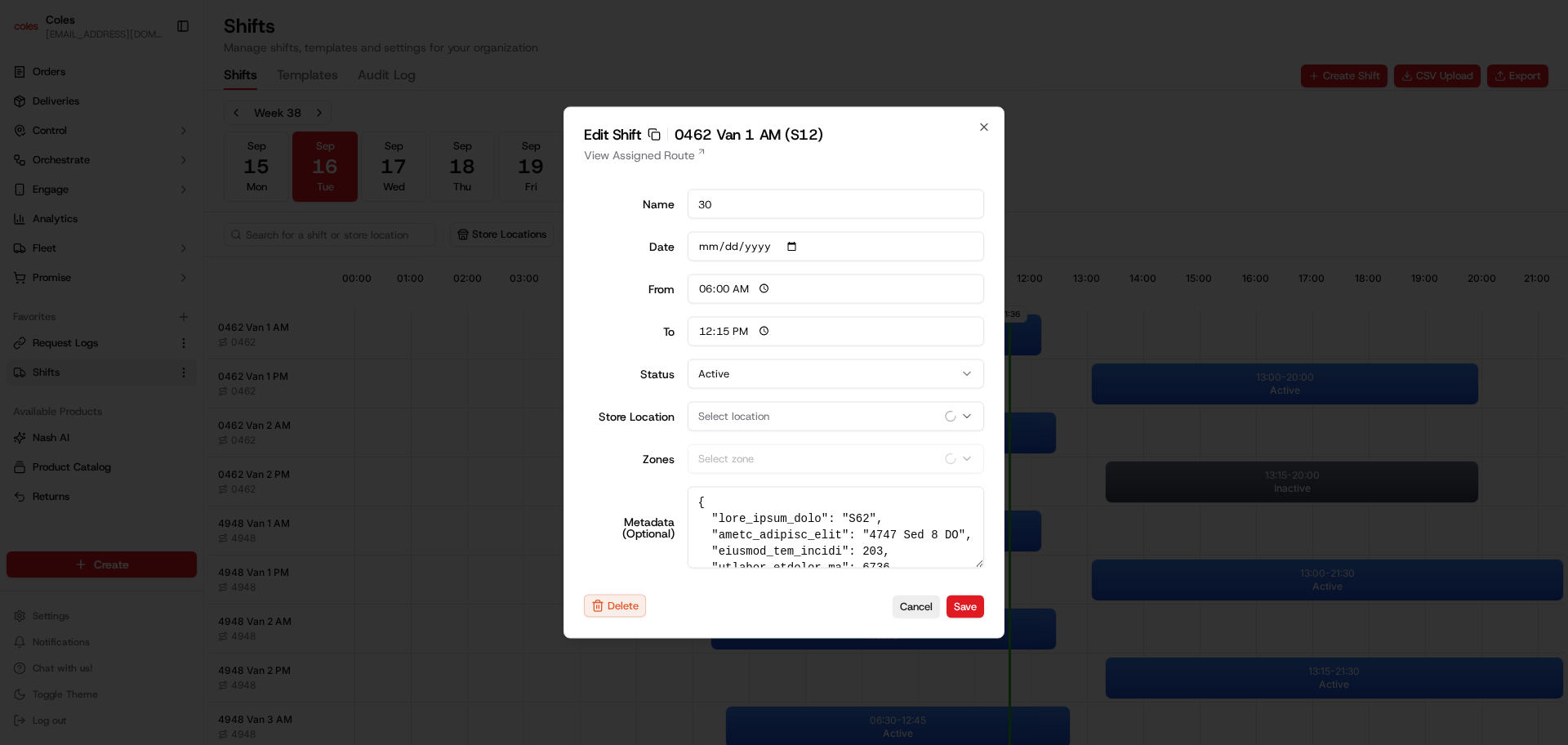
type input "30"
type input "[DATE]"
type input "12:15"
type textarea "{ "pick_shift_name": "S12", "shift_display_name": "0462 Van 1 AM", "vehicle_max…"
click at [984, 125] on icon "button" at bounding box center [983, 126] width 13 height 13
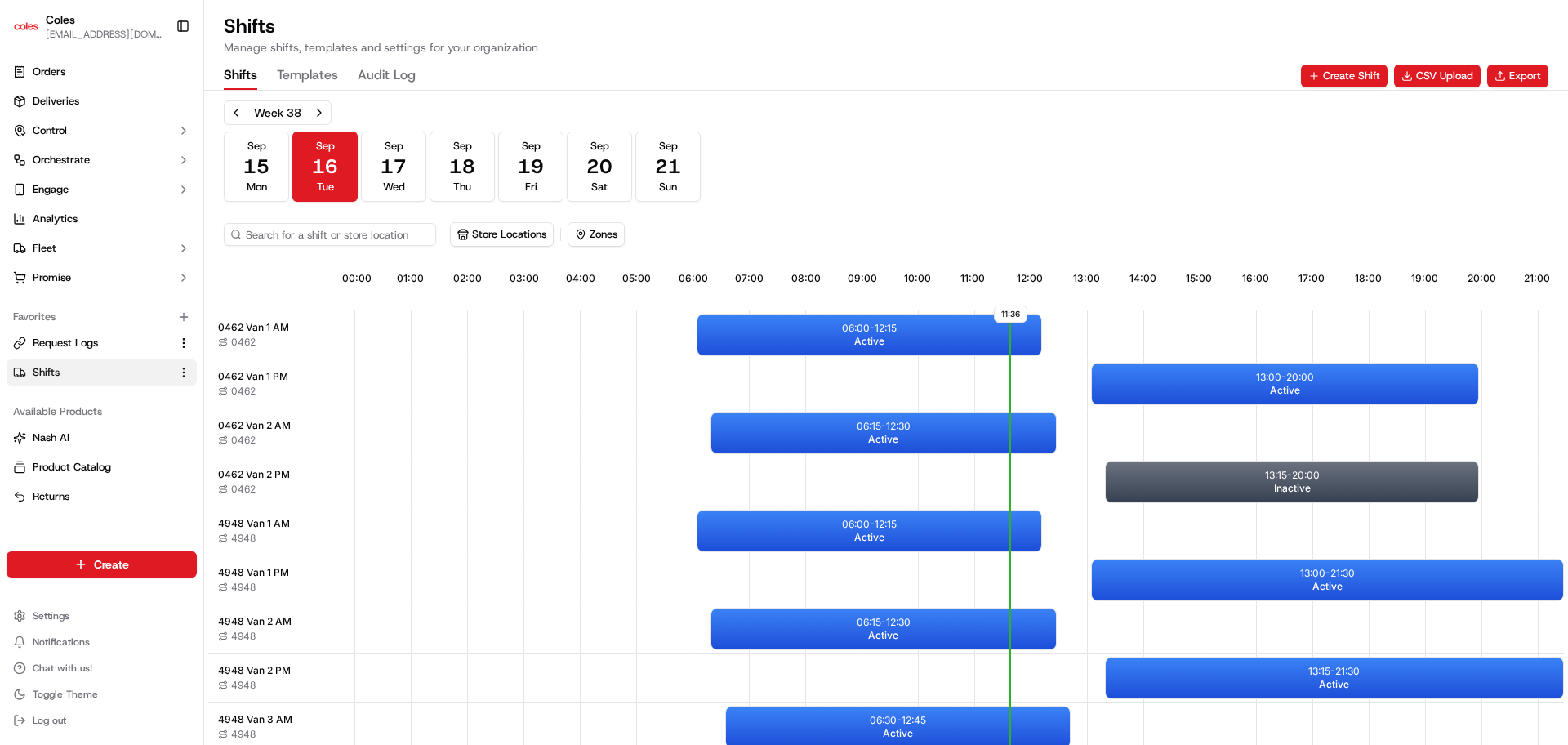
scroll to position [0, 152]
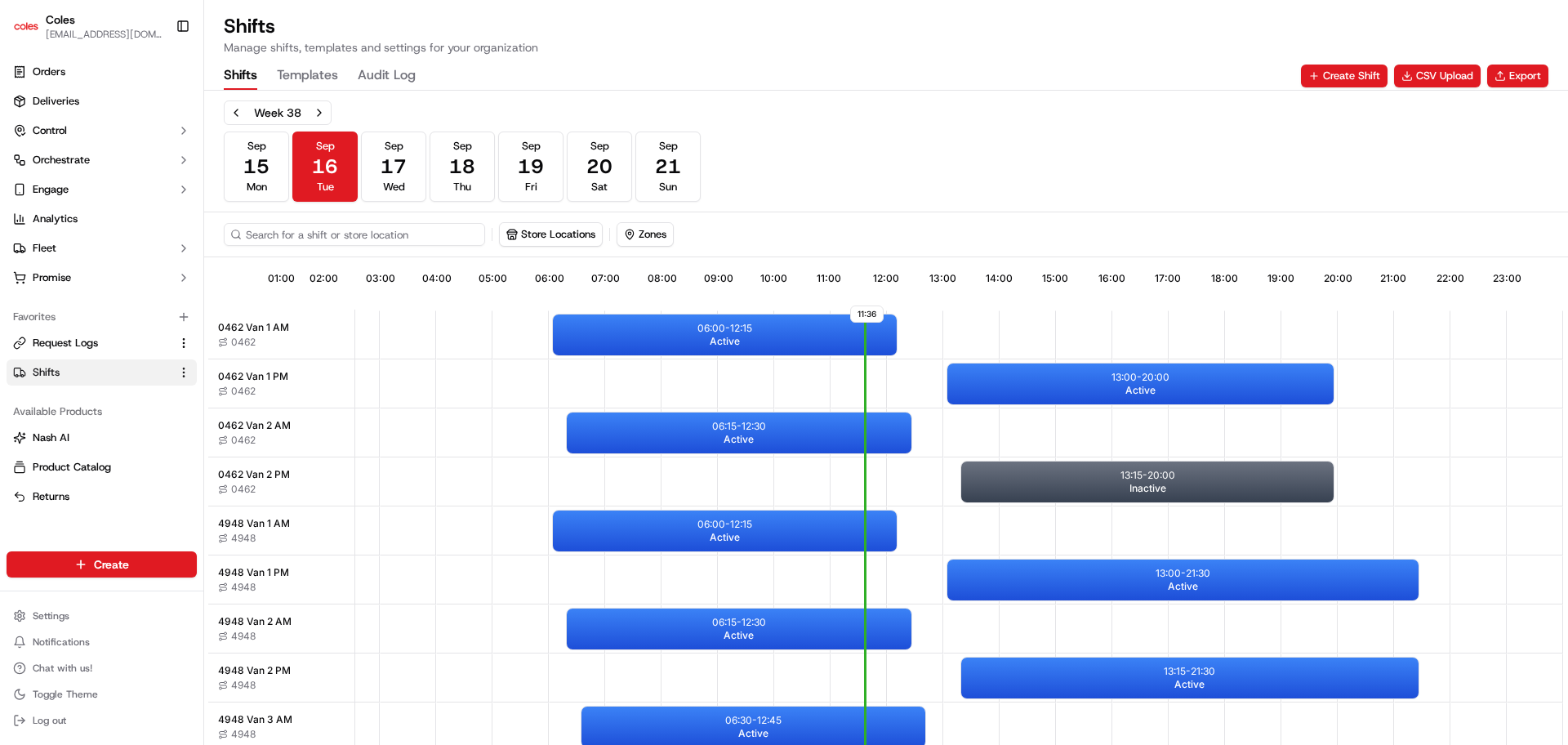
click at [297, 234] on input at bounding box center [354, 234] width 262 height 23
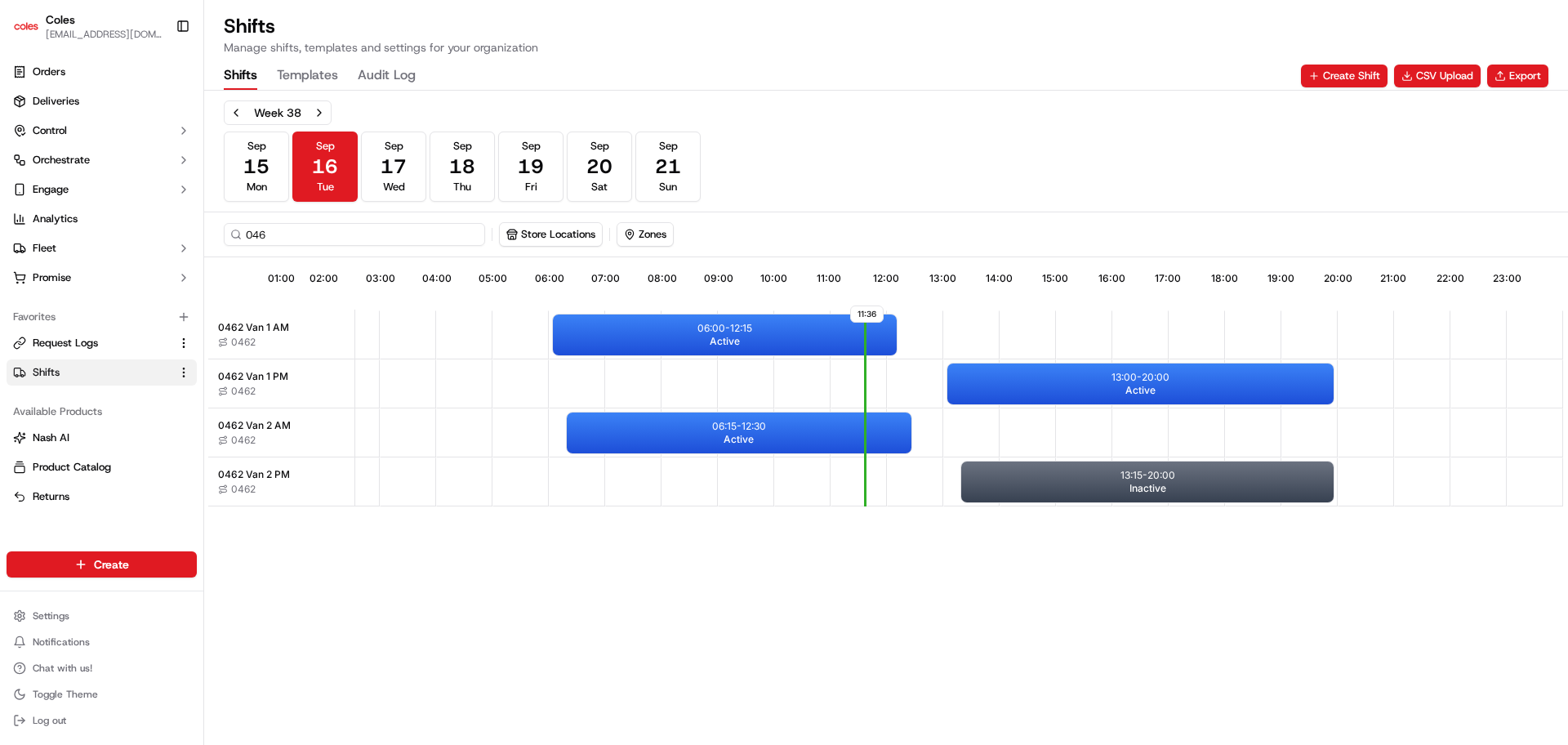
scroll to position [0, 144]
type input "0462"
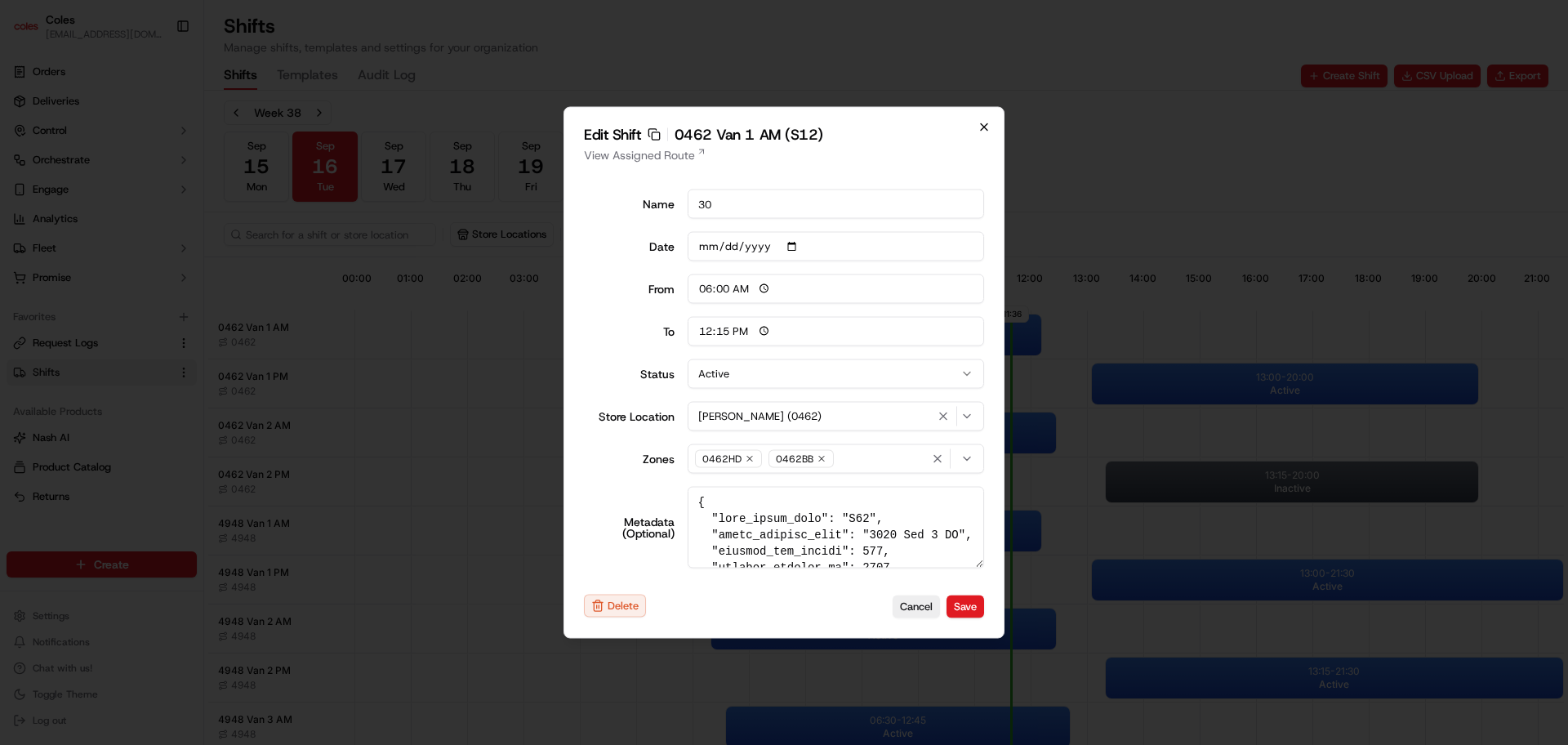
click at [985, 125] on icon "button" at bounding box center [983, 127] width 7 height 7
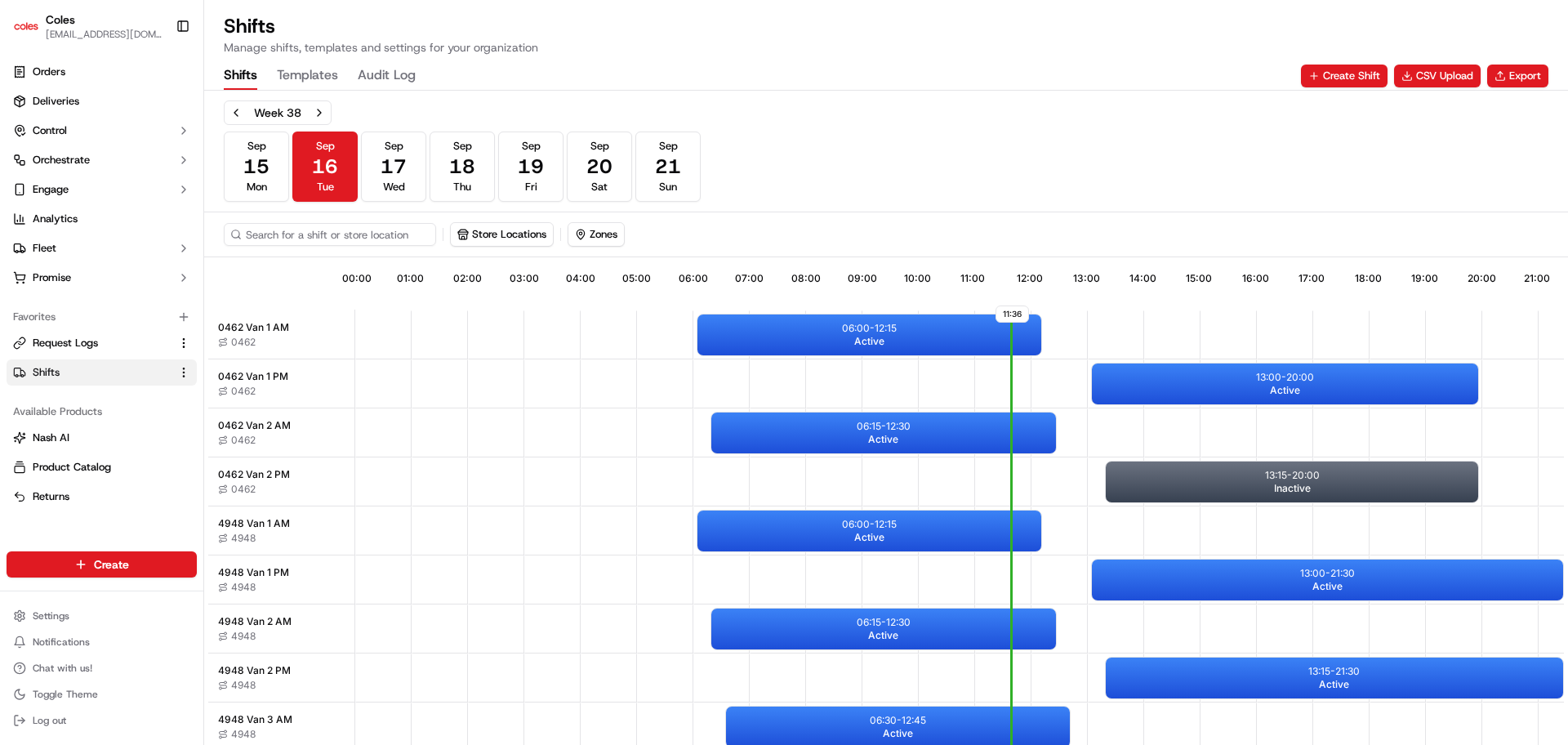
scroll to position [0, 152]
